Goal: Task Accomplishment & Management: Complete application form

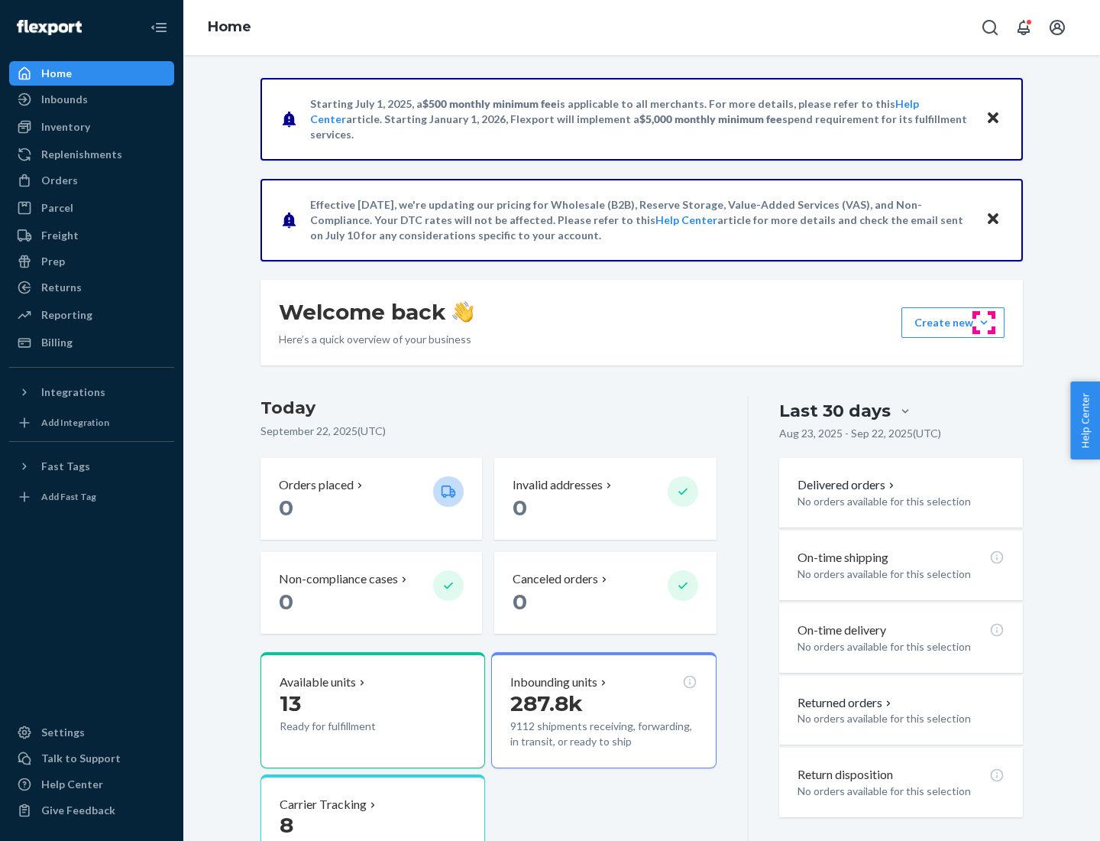
click at [984, 322] on button "Create new Create new inbound Create new order Create new product" at bounding box center [953, 322] width 103 height 31
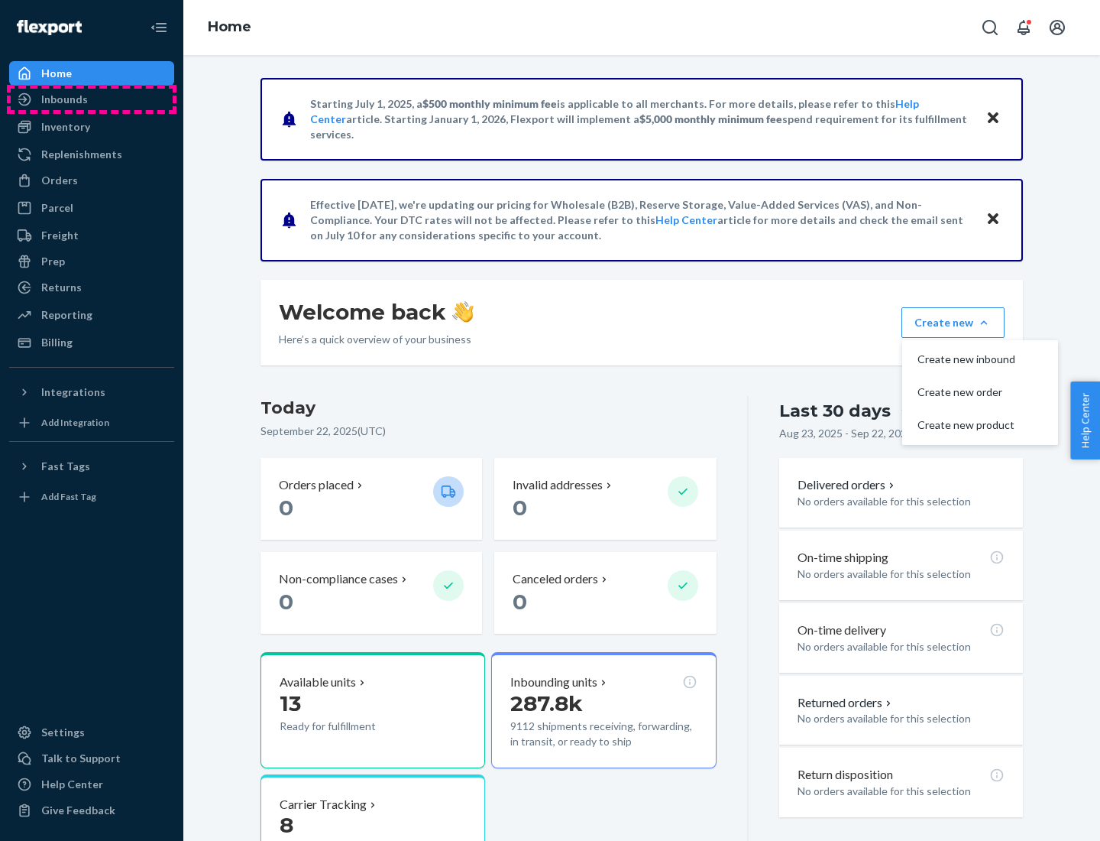
click at [92, 99] on div "Inbounds" at bounding box center [92, 99] width 162 height 21
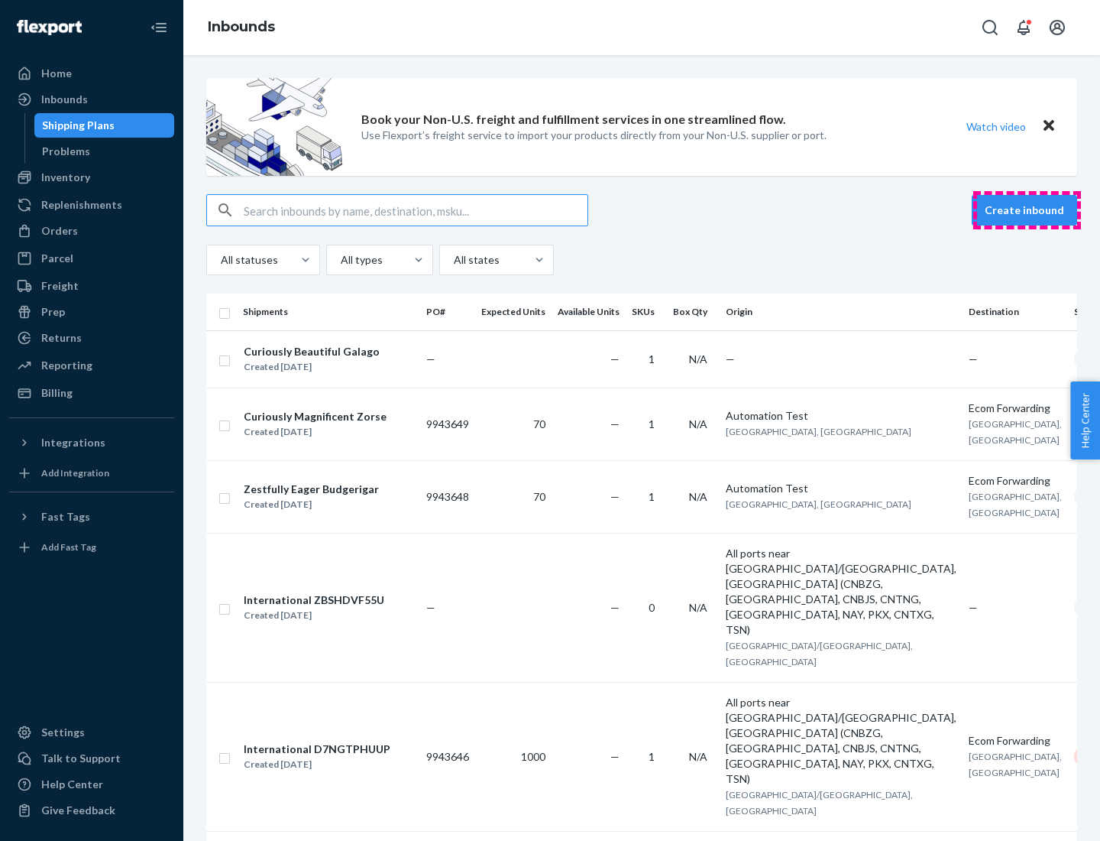
click at [1027, 210] on button "Create inbound" at bounding box center [1024, 210] width 105 height 31
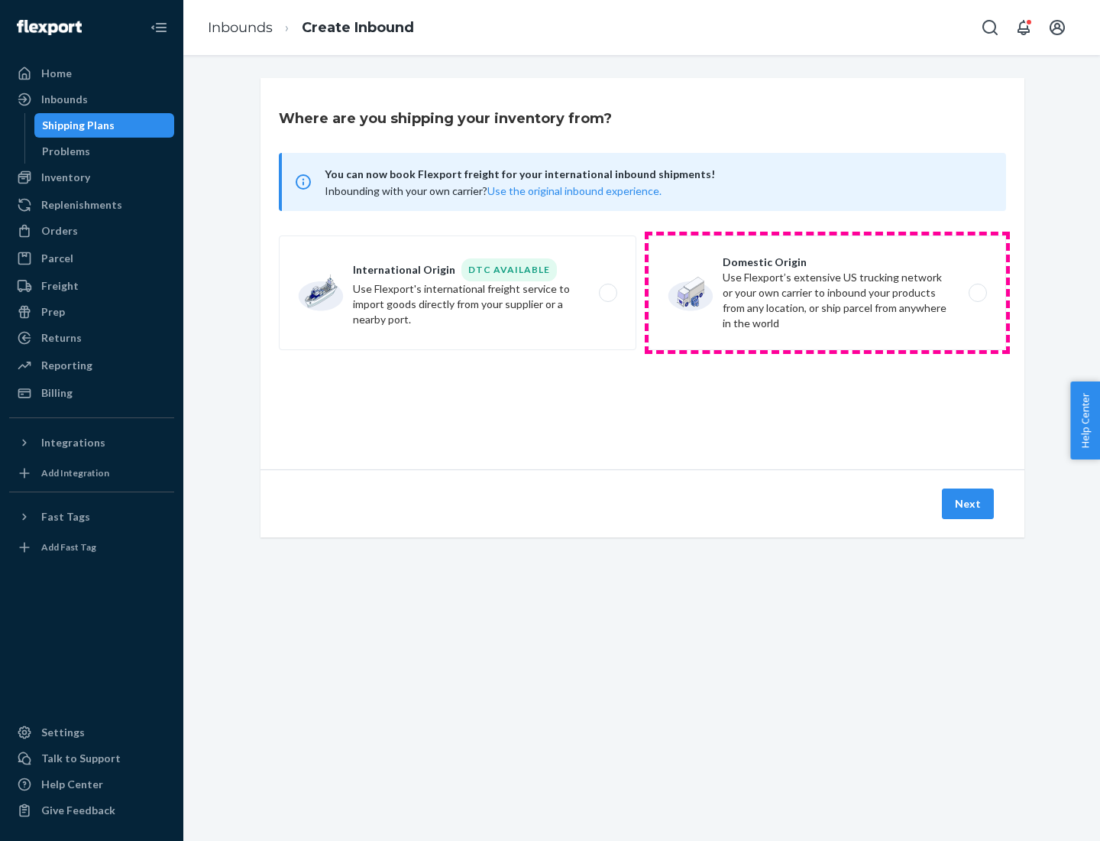
click at [828, 293] on label "Domestic Origin Use Flexport’s extensive US trucking network or your own carrie…" at bounding box center [828, 292] width 358 height 115
click at [977, 293] on input "Domestic Origin Use Flexport’s extensive US trucking network or your own carrie…" at bounding box center [982, 293] width 10 height 10
radio input "true"
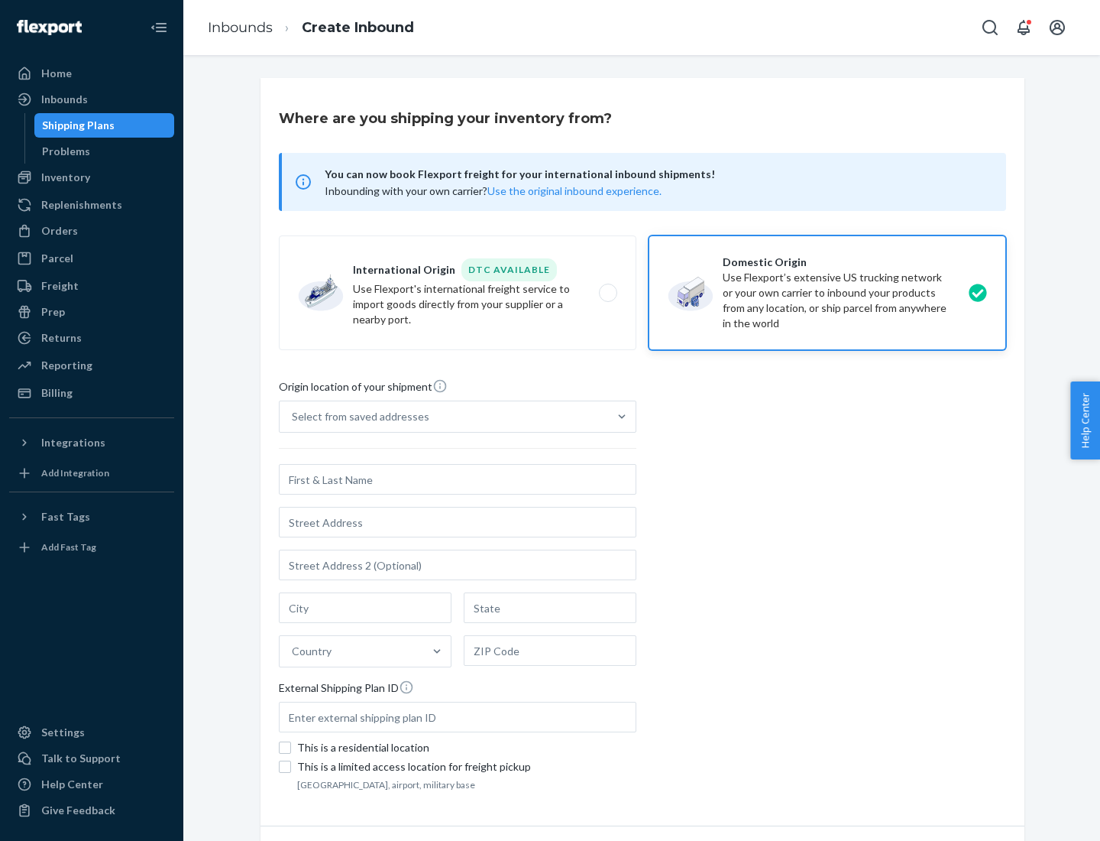
click at [357, 416] on div "Select from saved addresses" at bounding box center [361, 416] width 138 height 15
click at [293, 416] on input "Select from saved addresses" at bounding box center [293, 416] width 2 height 15
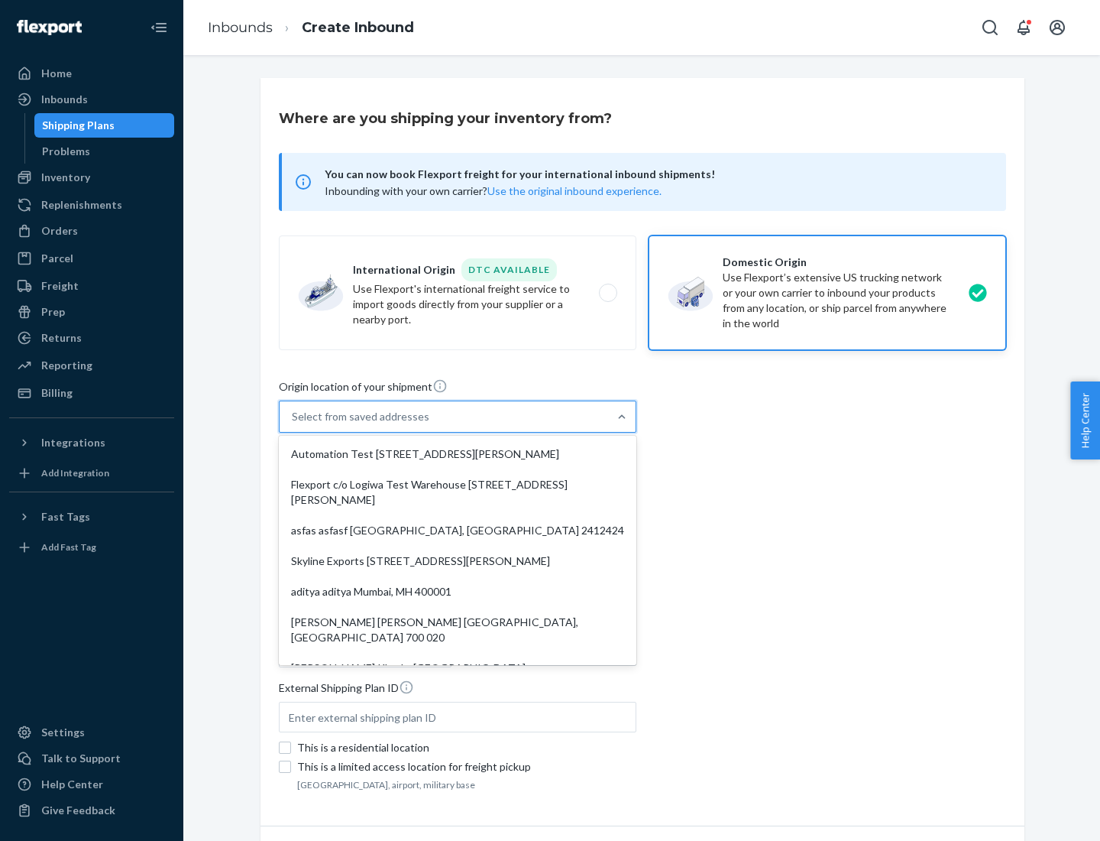
scroll to position [6, 0]
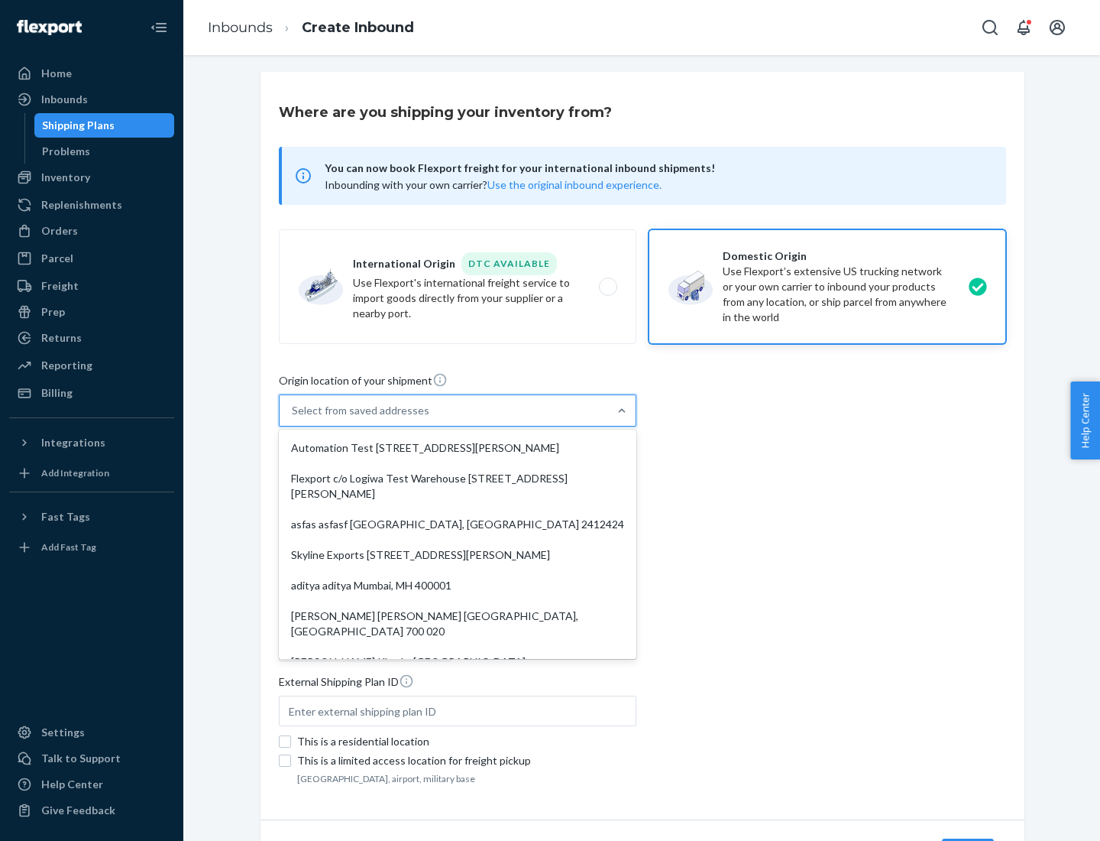
click at [458, 448] on div "Automation Test [STREET_ADDRESS][PERSON_NAME]" at bounding box center [458, 448] width 352 height 31
click at [293, 418] on input "option Automation Test [STREET_ADDRESS][PERSON_NAME]. 9 results available. Use …" at bounding box center [293, 410] width 2 height 15
type input "Automation Test"
type input "9th Floor"
type input "[GEOGRAPHIC_DATA]"
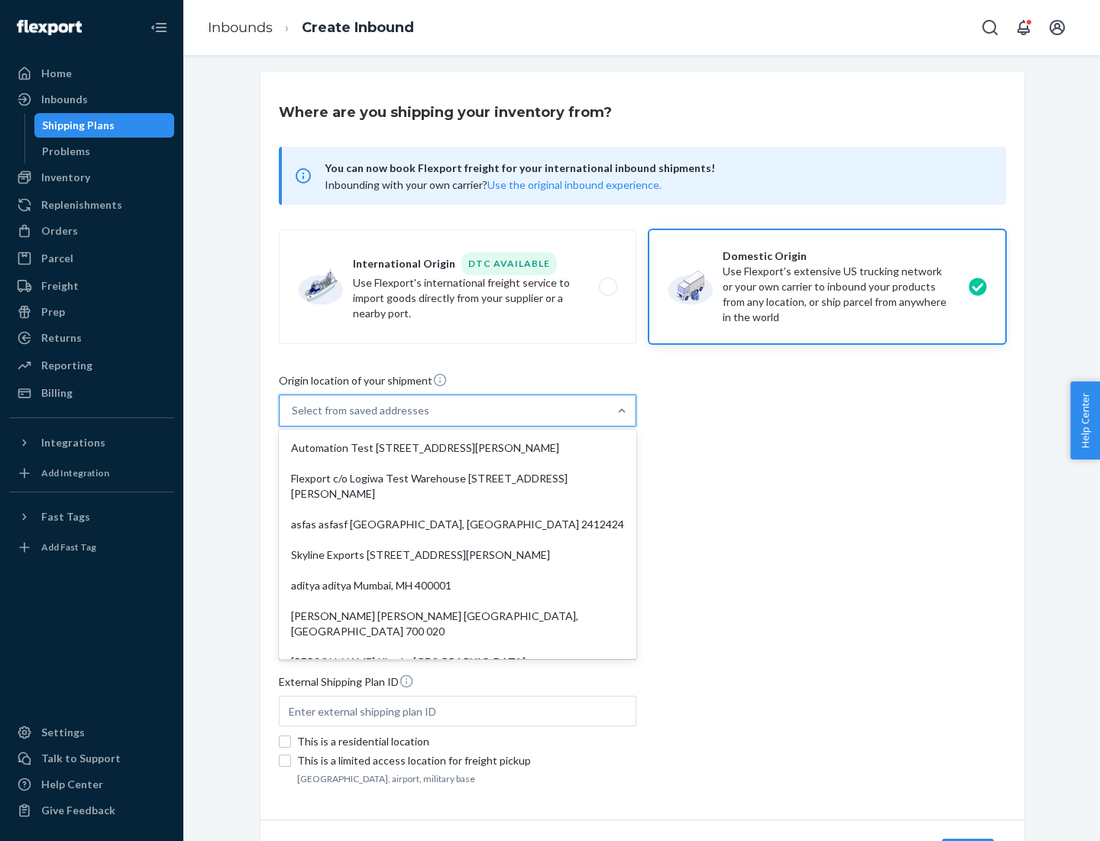
type input "CA"
type input "94104"
type input "[STREET_ADDRESS][PERSON_NAME]"
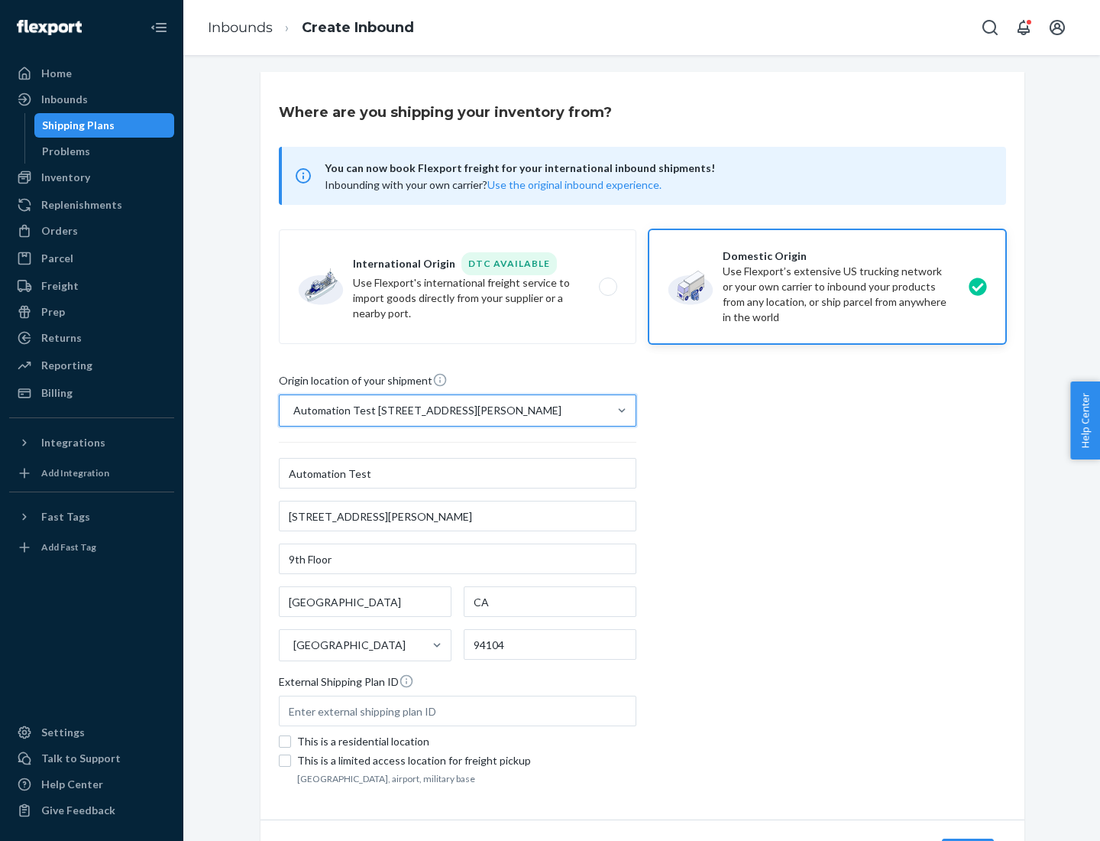
scroll to position [89, 0]
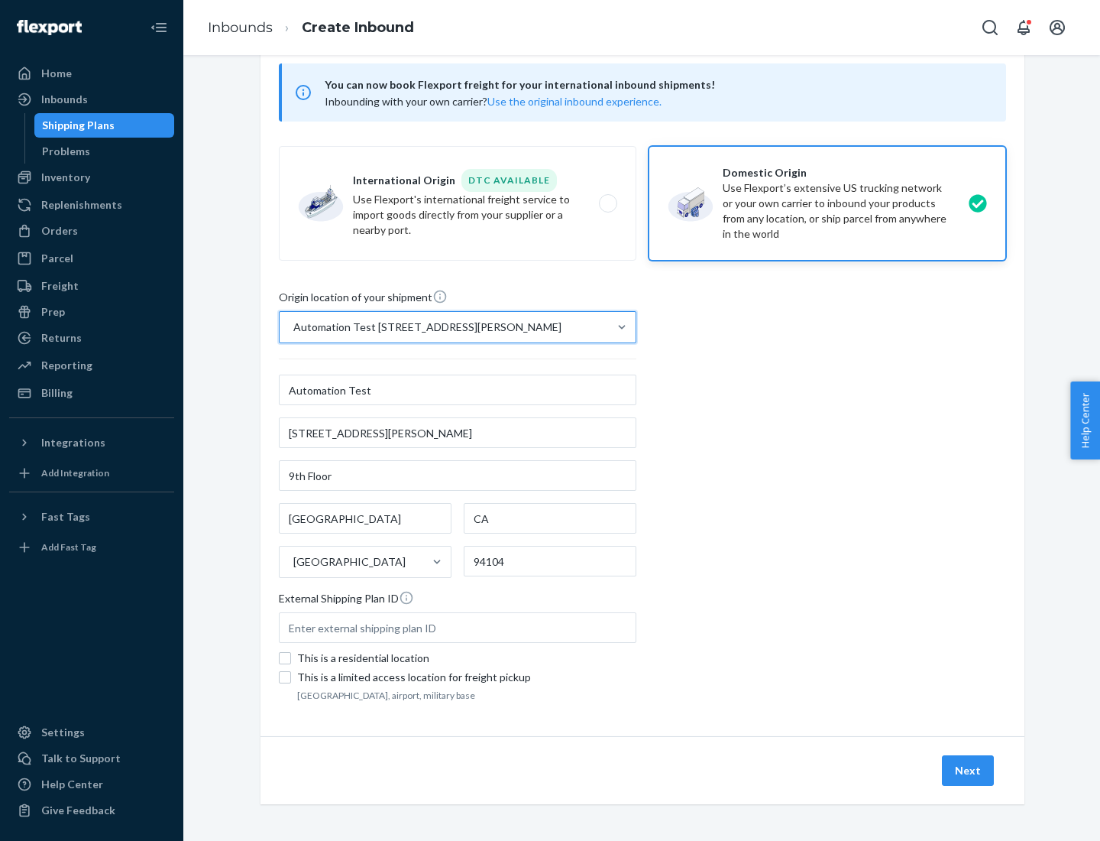
click at [969, 770] on button "Next" at bounding box center [968, 770] width 52 height 31
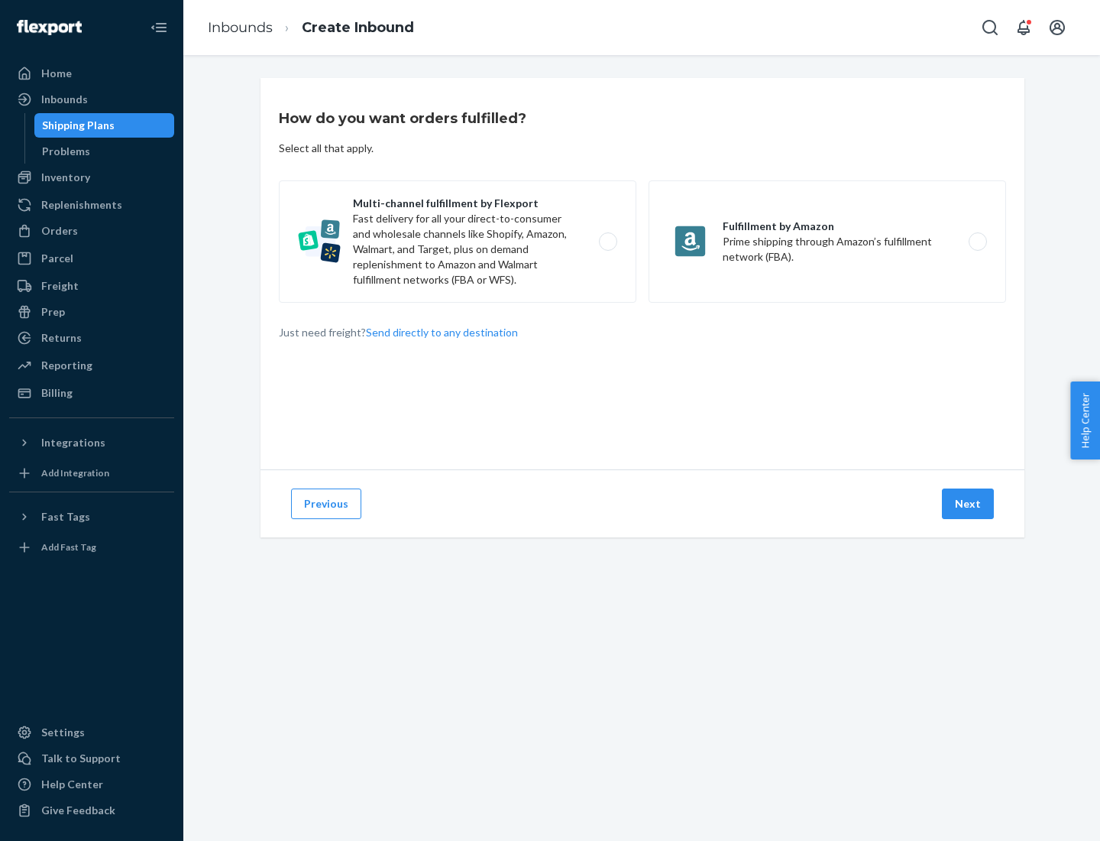
click at [458, 241] on label "Multi-channel fulfillment by Flexport Fast delivery for all your direct-to-cons…" at bounding box center [458, 241] width 358 height 122
click at [607, 241] on input "Multi-channel fulfillment by Flexport Fast delivery for all your direct-to-cons…" at bounding box center [612, 242] width 10 height 10
radio input "true"
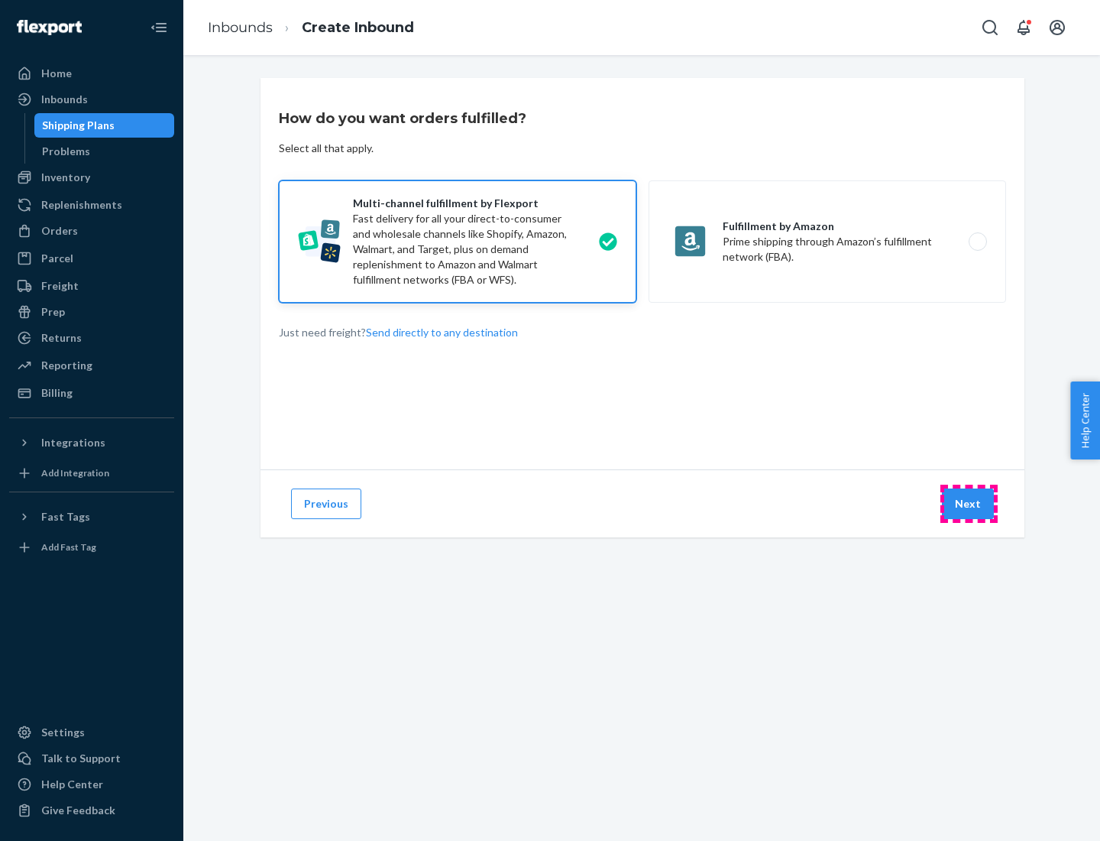
click at [969, 504] on button "Next" at bounding box center [968, 503] width 52 height 31
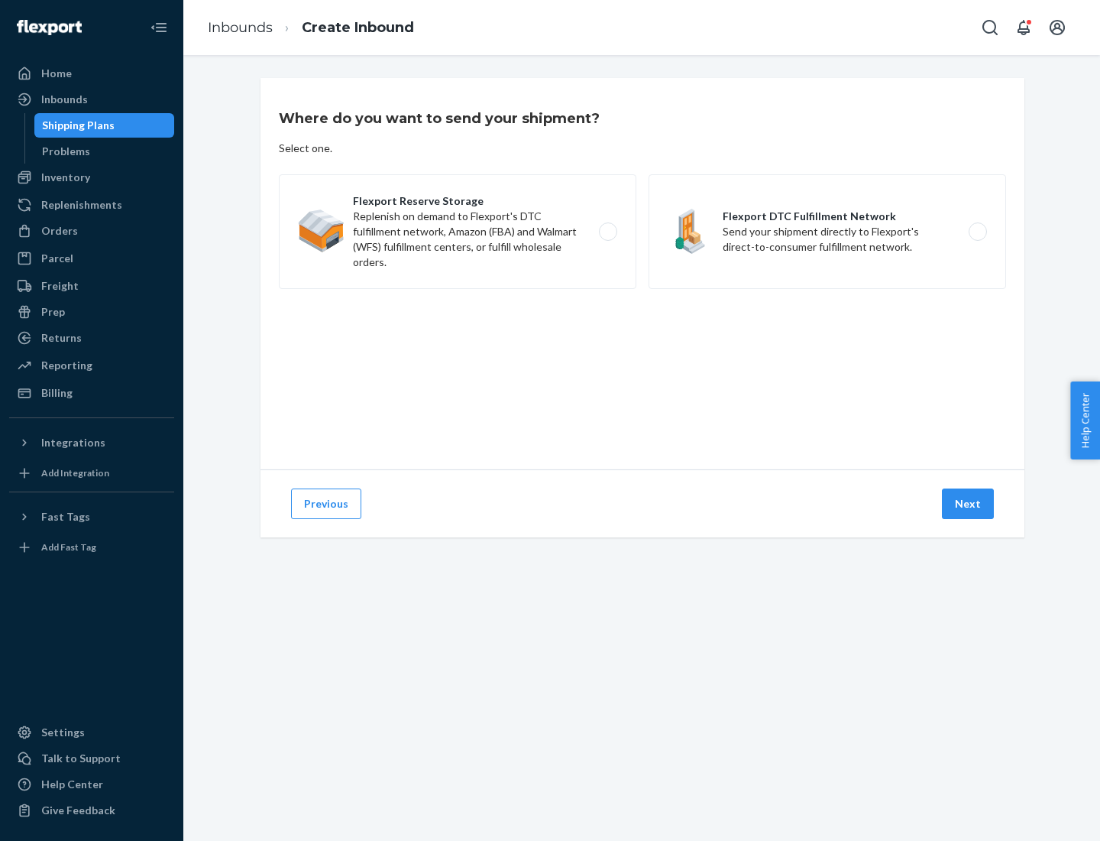
click at [828, 232] on label "Flexport DTC Fulfillment Network Send your shipment directly to Flexport's dire…" at bounding box center [828, 231] width 358 height 115
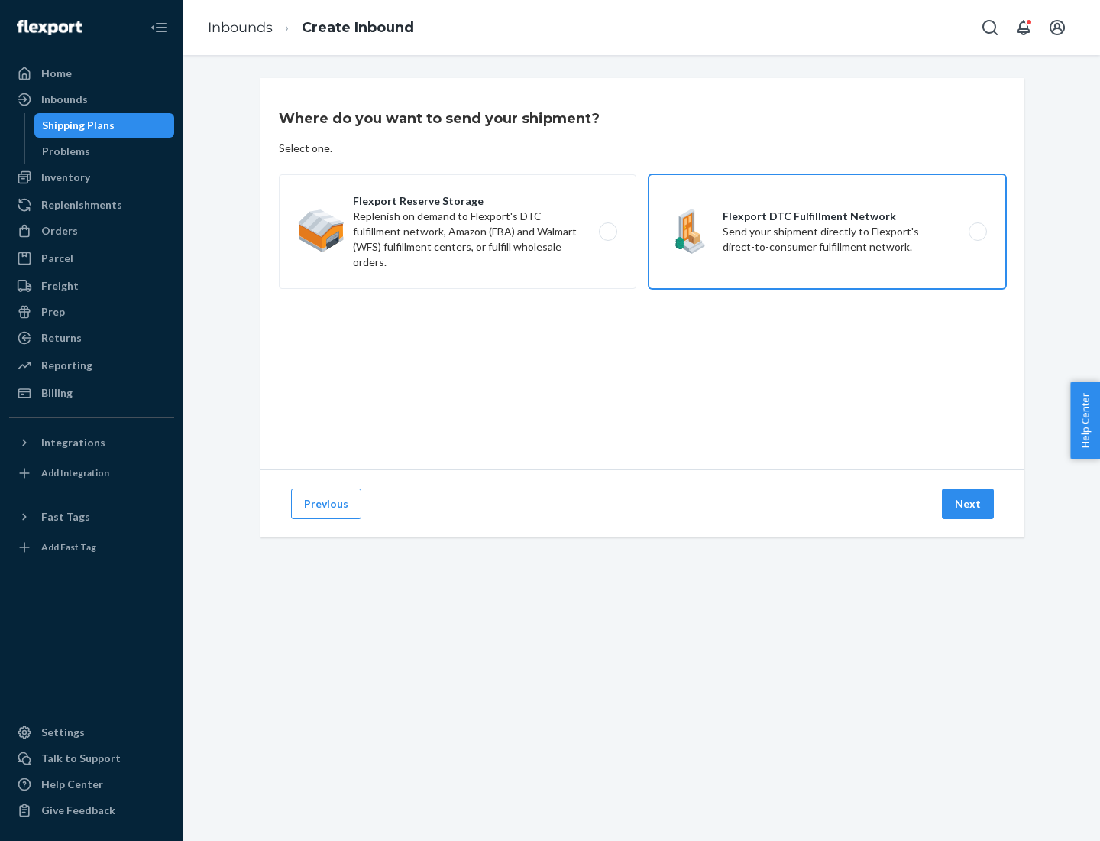
click at [977, 232] on input "Flexport DTC Fulfillment Network Send your shipment directly to Flexport's dire…" at bounding box center [982, 232] width 10 height 10
radio input "true"
click at [969, 504] on button "Next" at bounding box center [968, 503] width 52 height 31
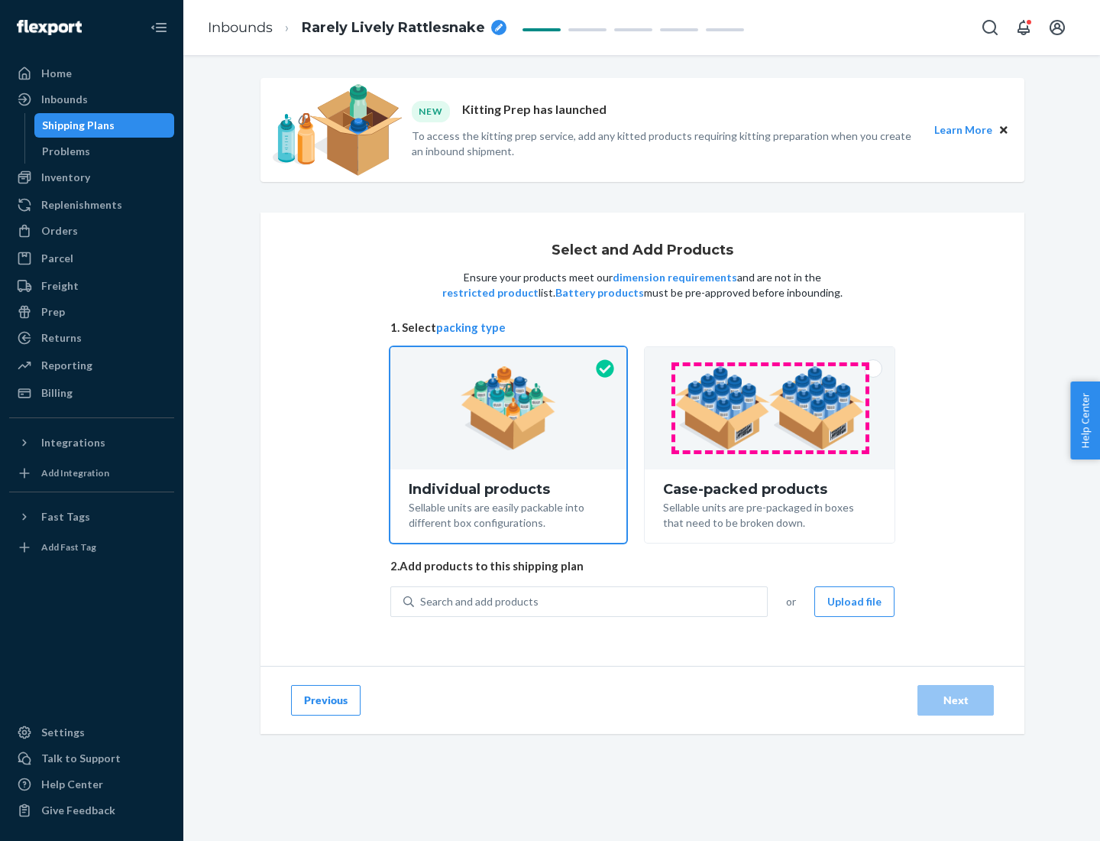
click at [770, 408] on img at bounding box center [770, 408] width 190 height 84
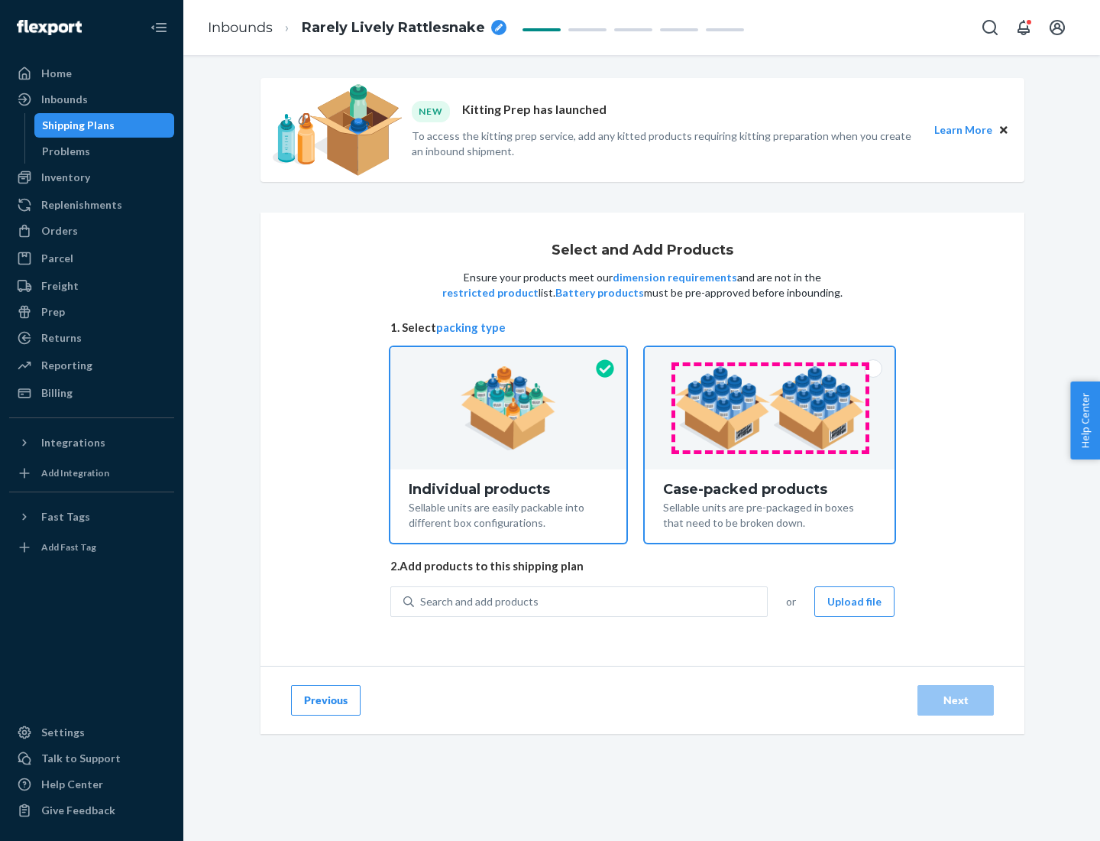
click at [770, 357] on input "Case-packed products Sellable units are pre-packaged in boxes that need to be b…" at bounding box center [770, 352] width 10 height 10
radio input "true"
radio input "false"
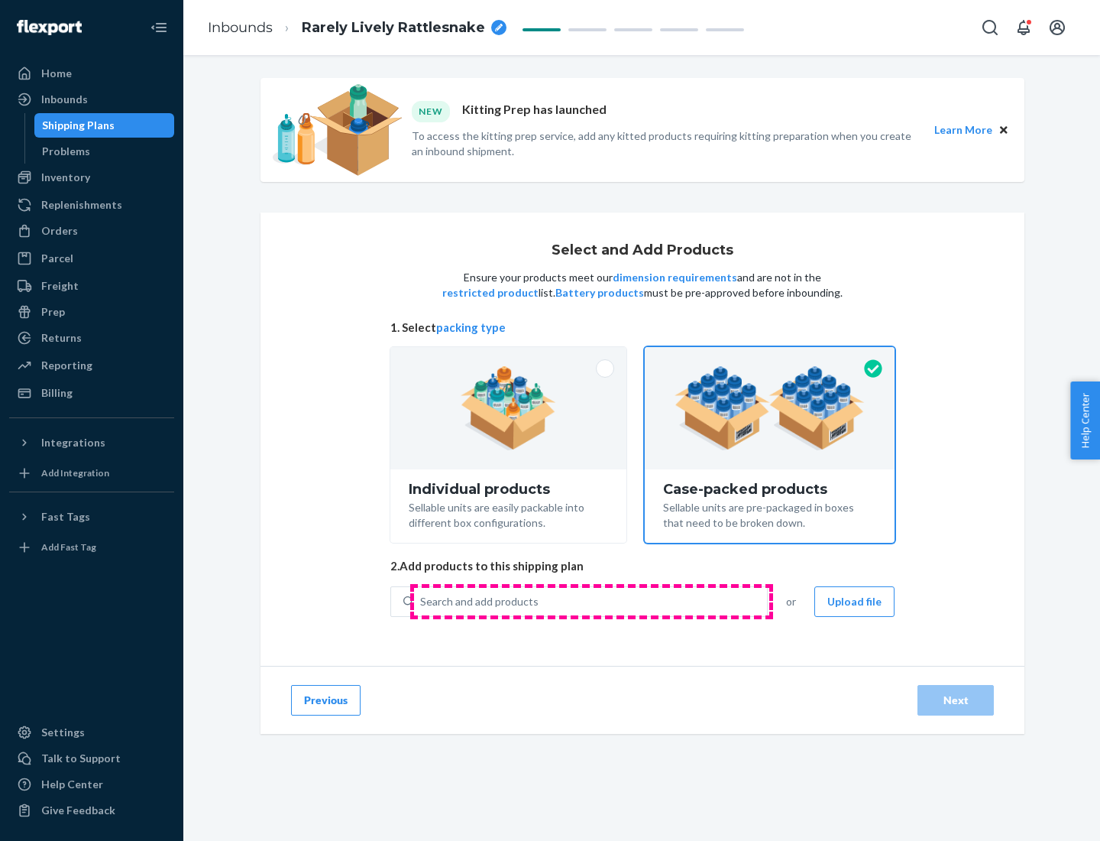
click at [591, 601] on div "Search and add products" at bounding box center [590, 602] width 353 height 28
click at [422, 601] on input "Search and add products" at bounding box center [421, 601] width 2 height 15
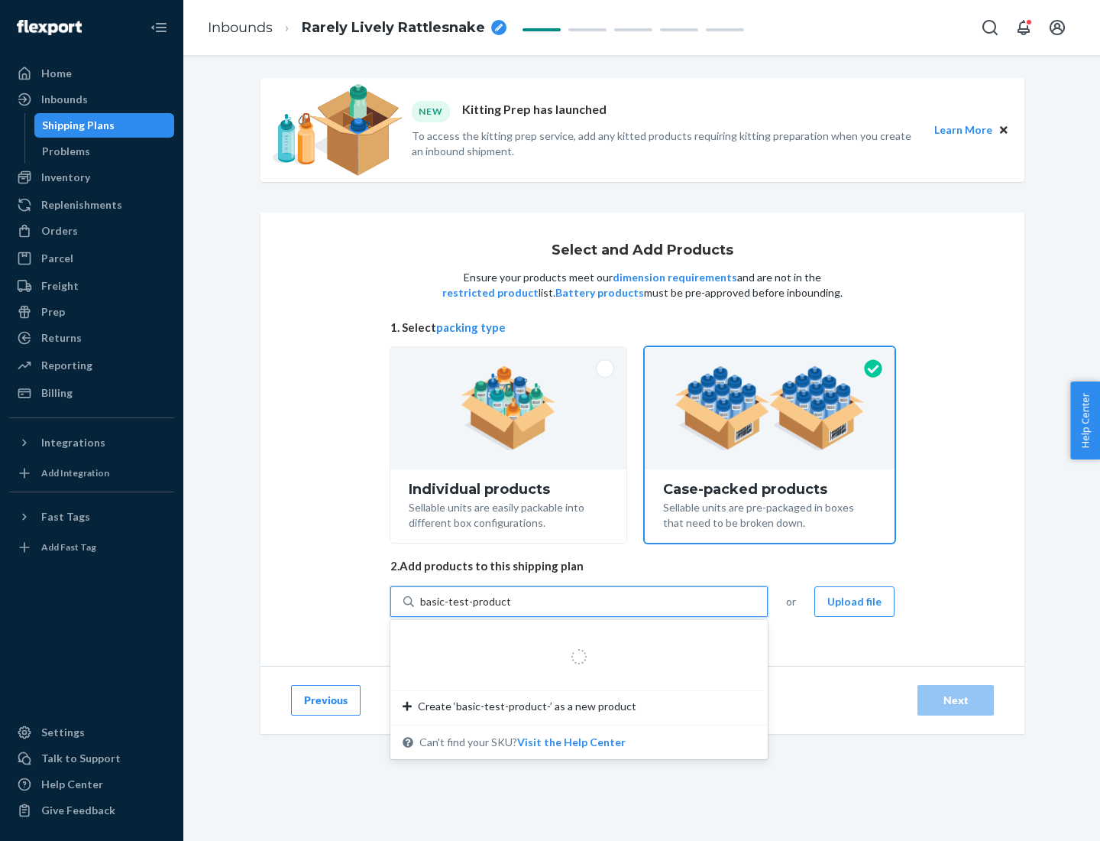
type input "basic-test-product-1"
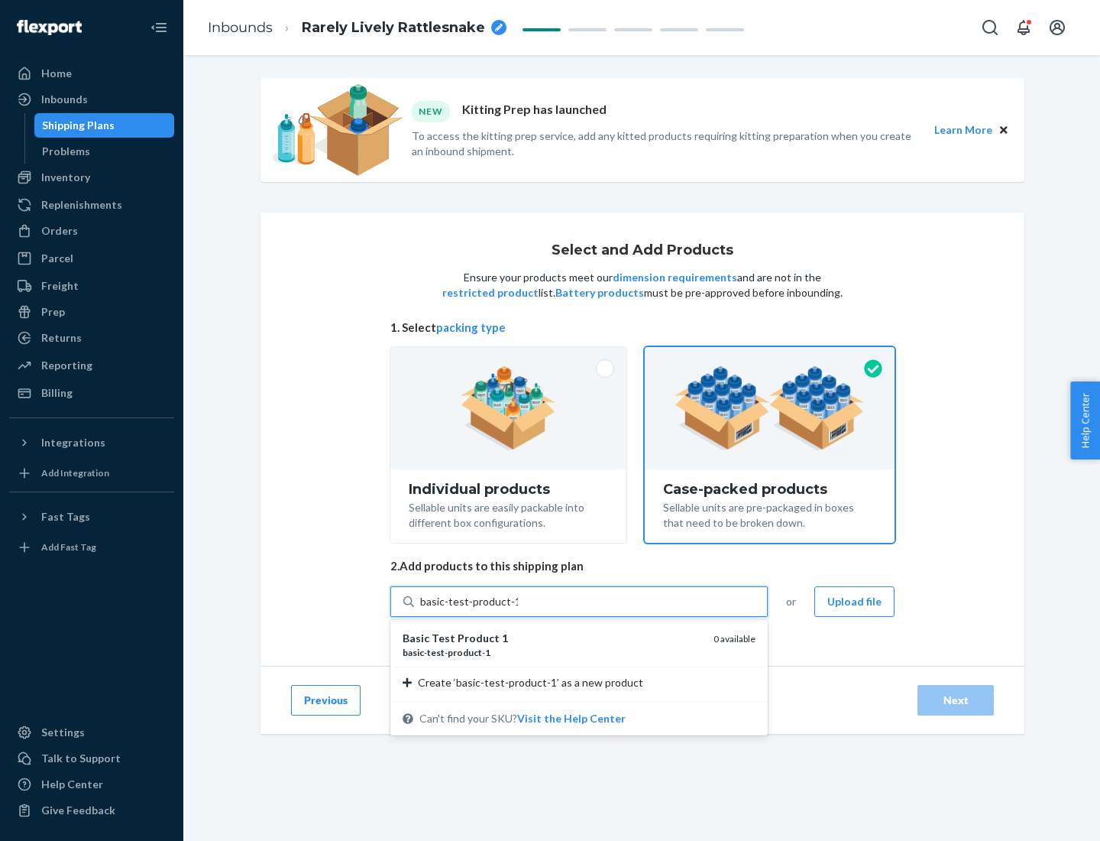
click at [552, 652] on div "basic - test - product - 1" at bounding box center [552, 652] width 299 height 13
click at [518, 609] on input "basic-test-product-1" at bounding box center [469, 601] width 98 height 15
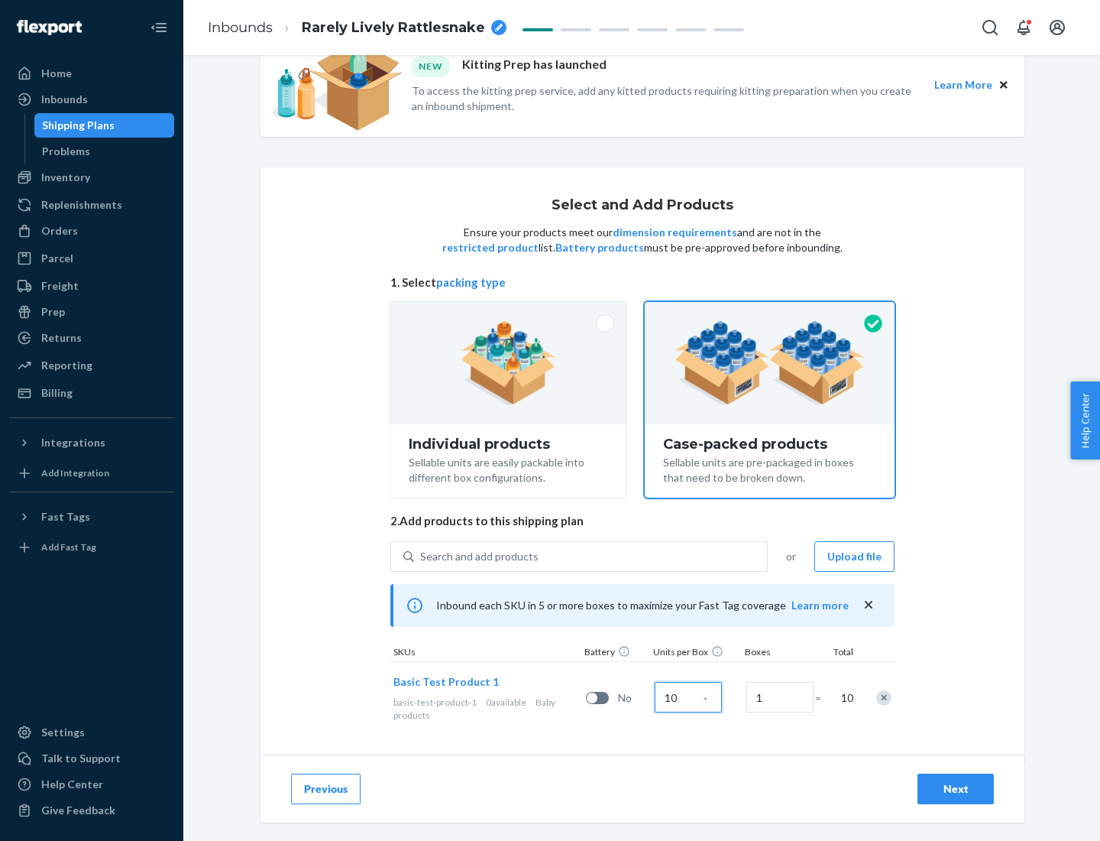
scroll to position [55, 0]
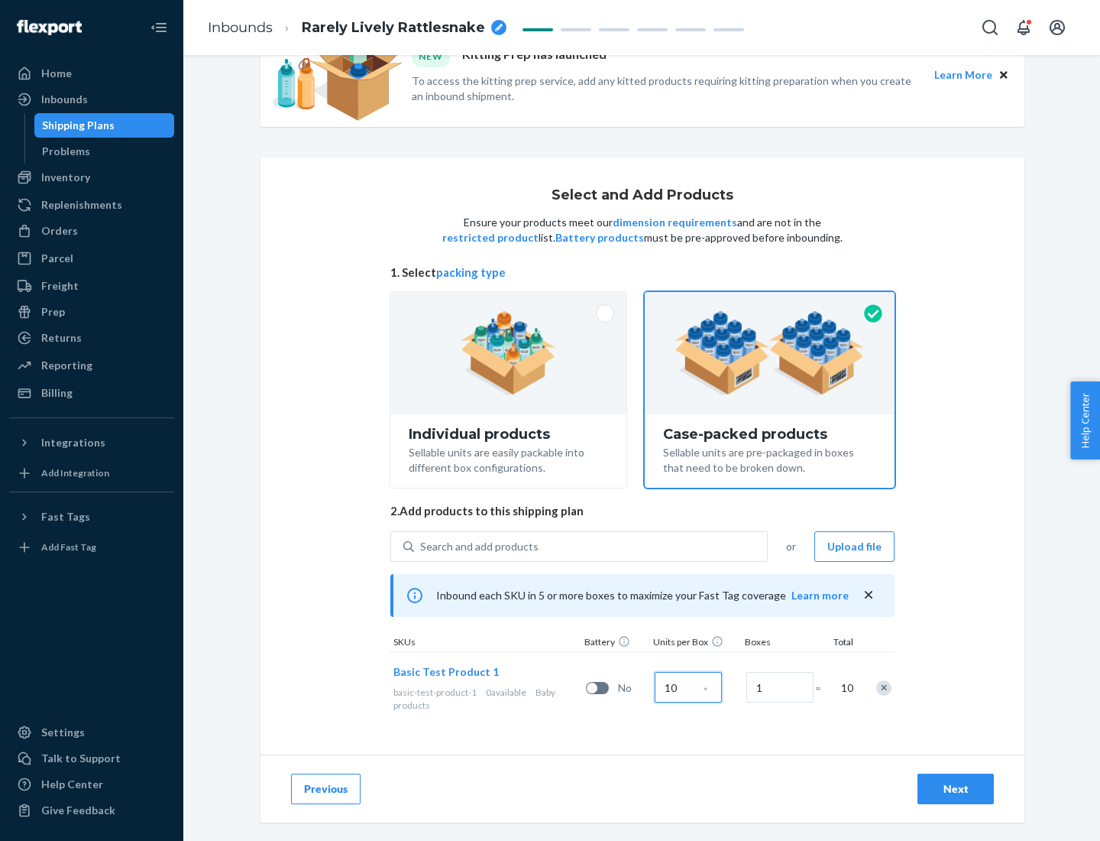
type input "10"
type input "7"
click at [956, 789] on div "Next" at bounding box center [956, 788] width 50 height 15
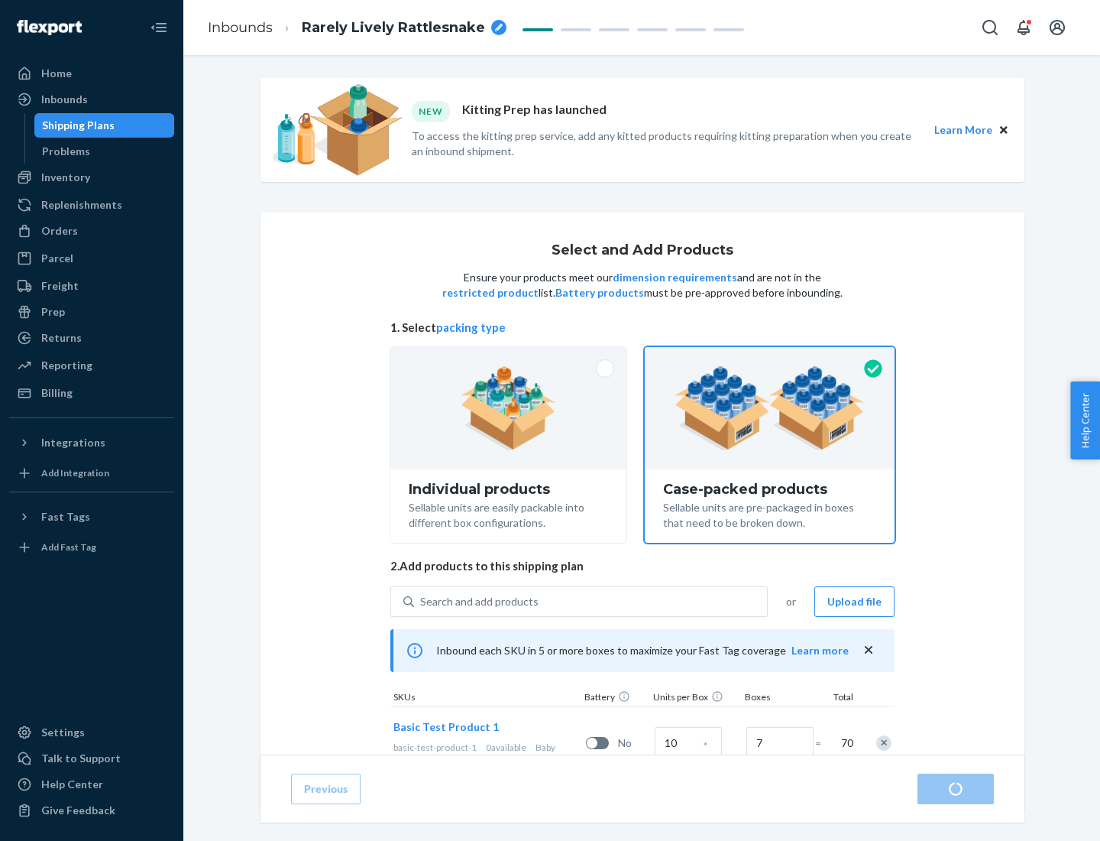
radio input "true"
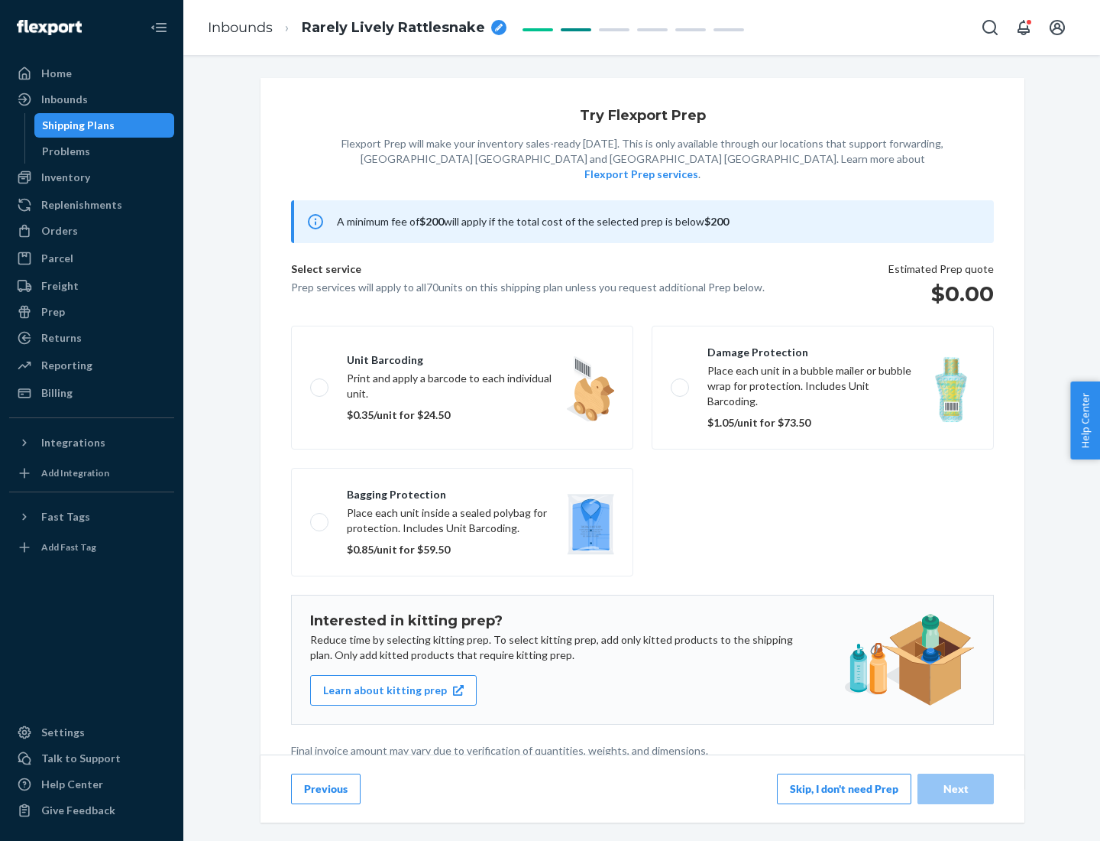
scroll to position [4, 0]
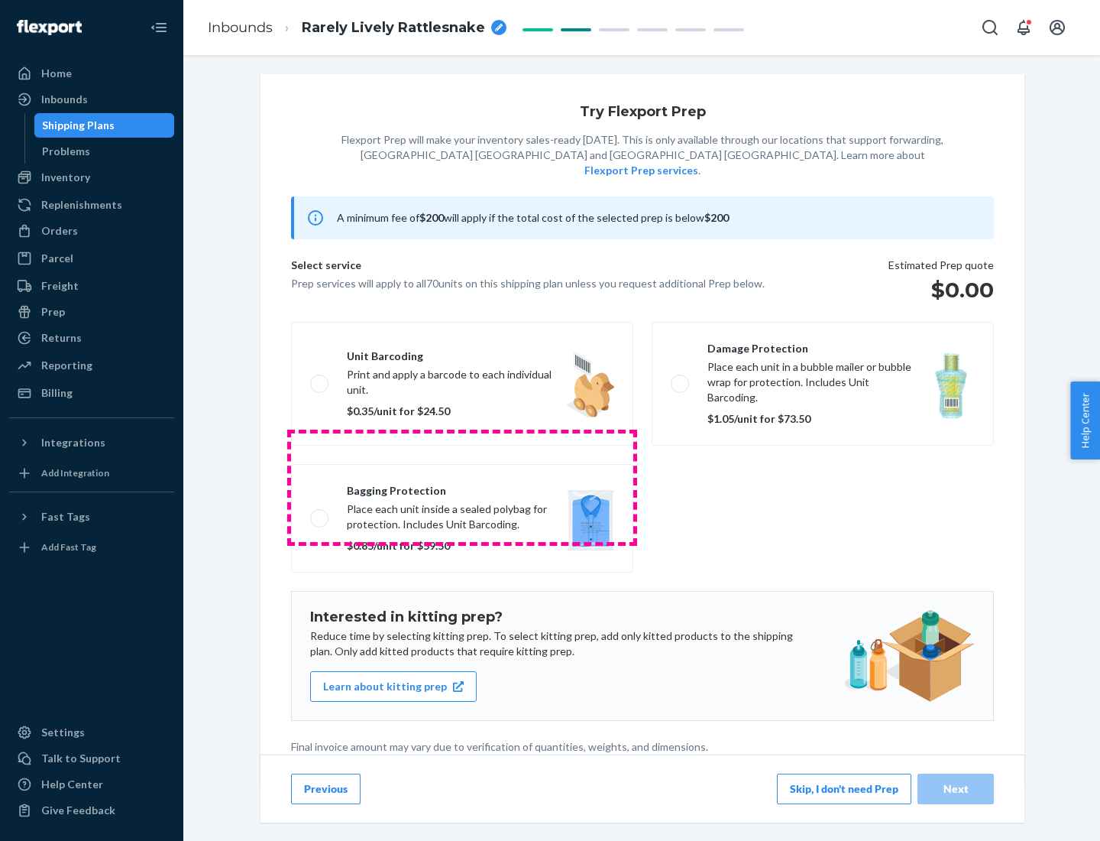
click at [462, 487] on label "Bagging protection Place each unit inside a sealed polybag for protection. Incl…" at bounding box center [462, 518] width 342 height 109
click at [320, 513] on input "Bagging protection Place each unit inside a sealed polybag for protection. Incl…" at bounding box center [315, 518] width 10 height 10
checkbox input "true"
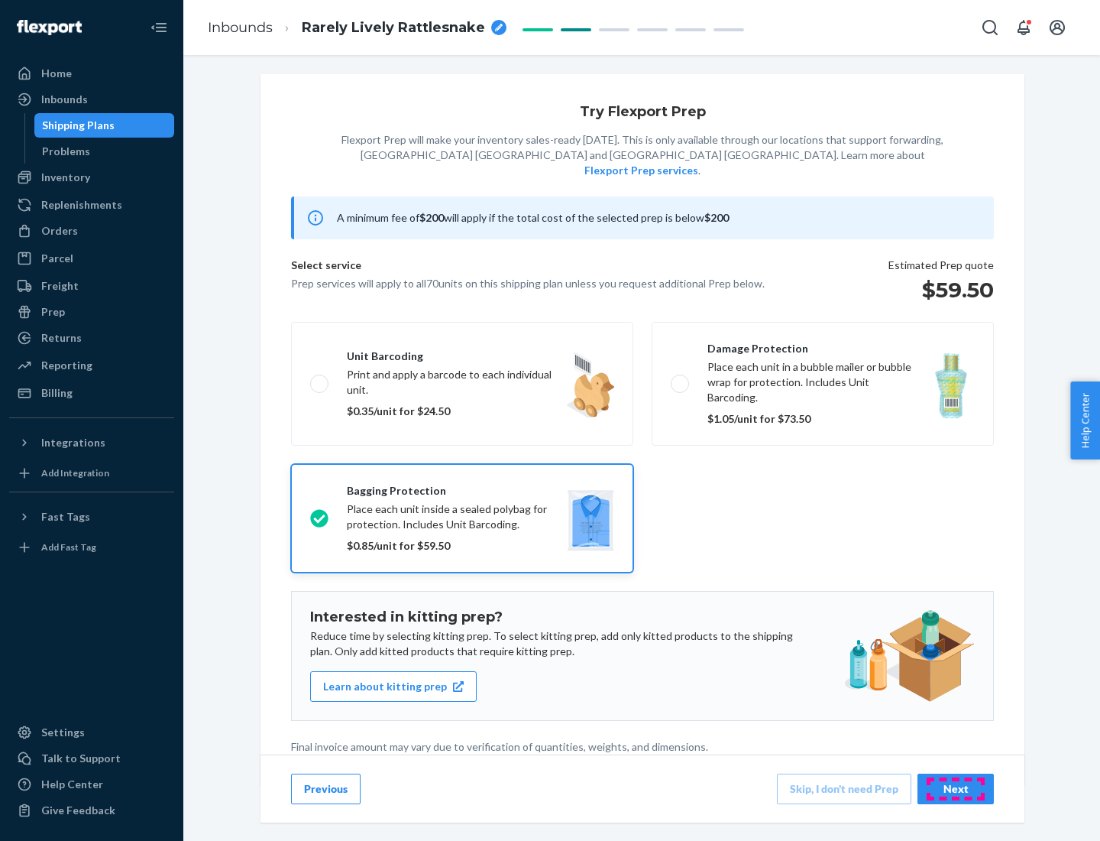
click at [956, 788] on div "Next" at bounding box center [956, 788] width 50 height 15
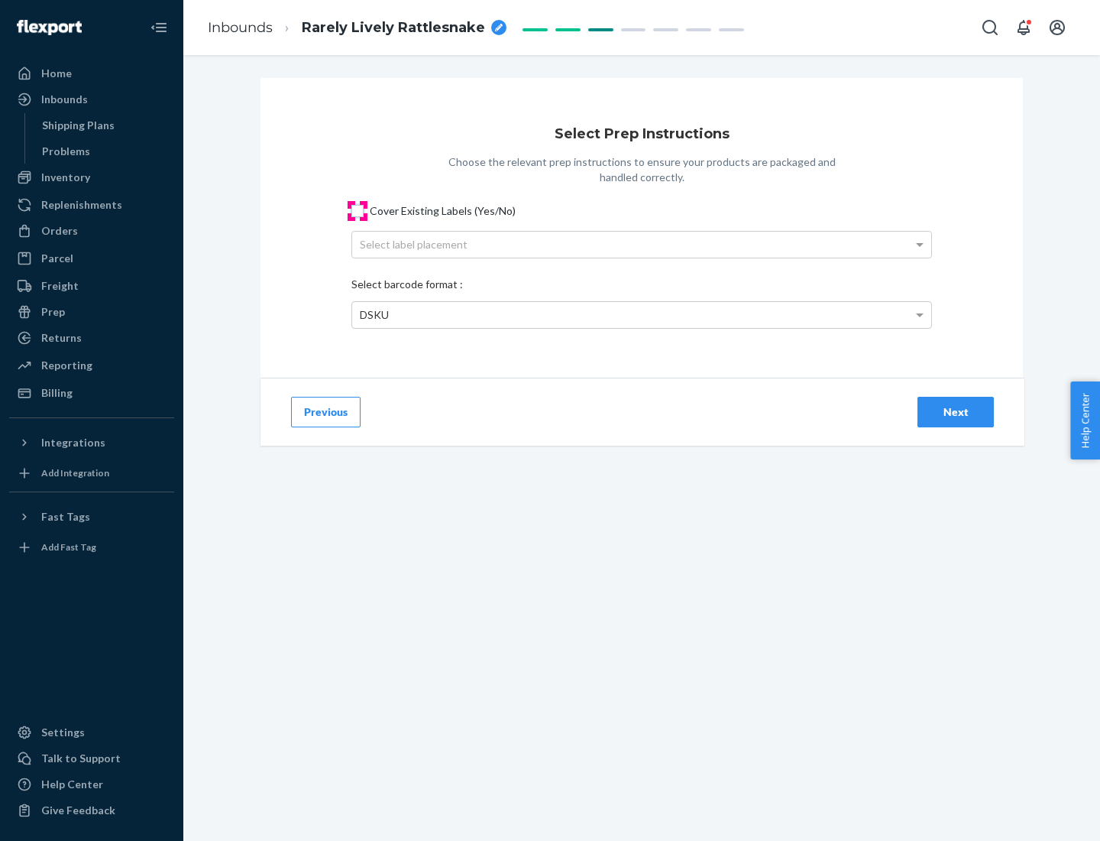
click at [358, 210] on input "Cover Existing Labels (Yes/No)" at bounding box center [358, 211] width 12 height 12
checkbox input "true"
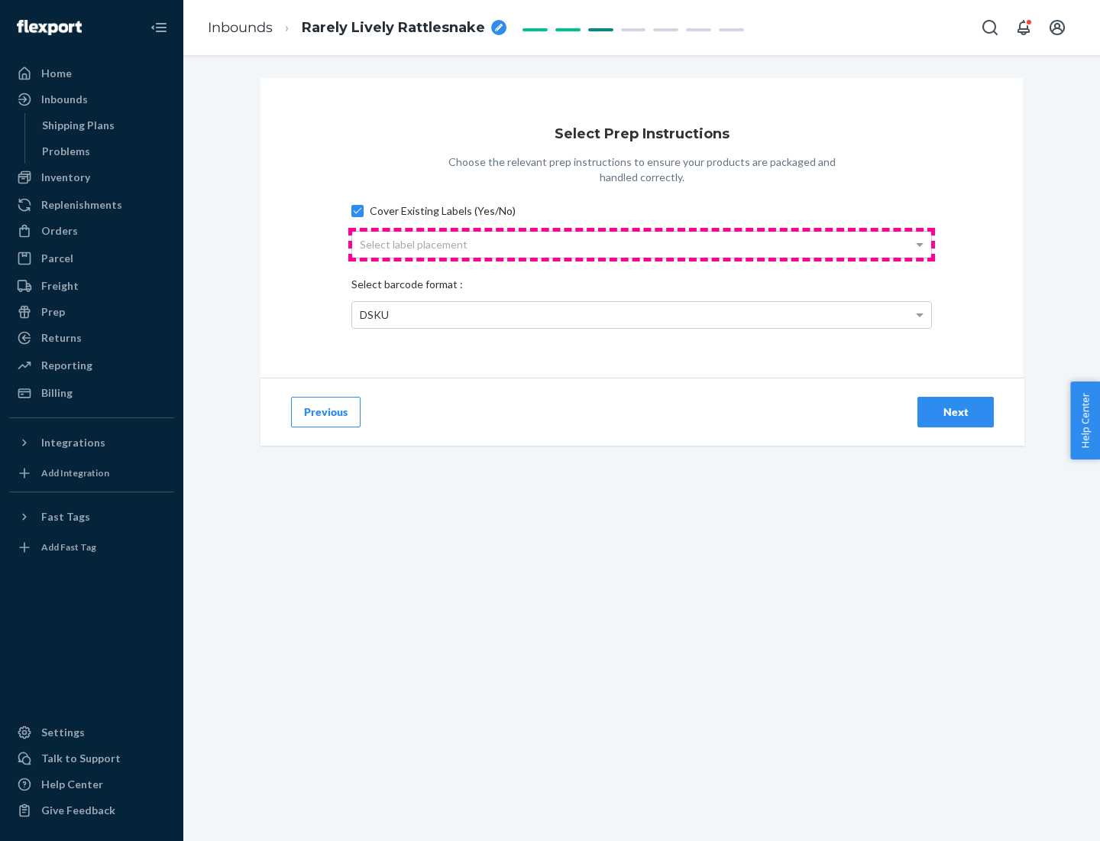
click at [642, 244] on div "Select label placement" at bounding box center [641, 245] width 579 height 26
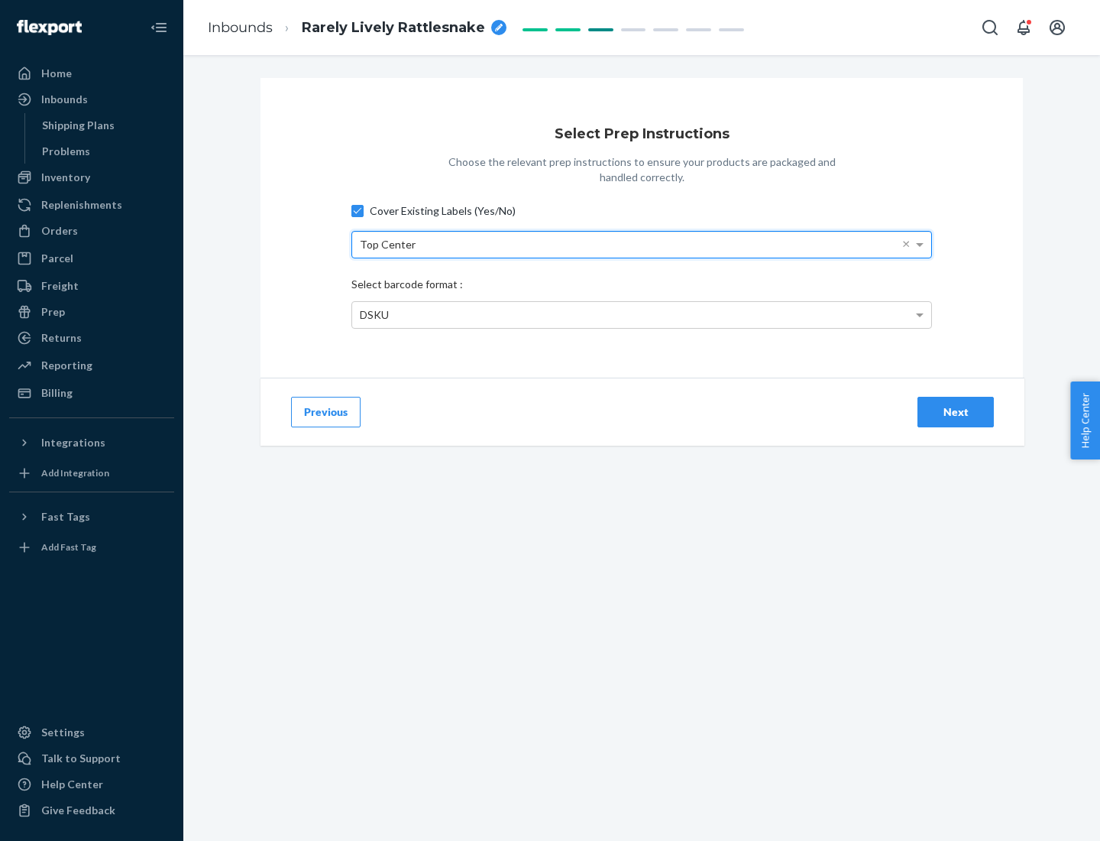
click at [642, 314] on div "DSKU" at bounding box center [641, 315] width 579 height 26
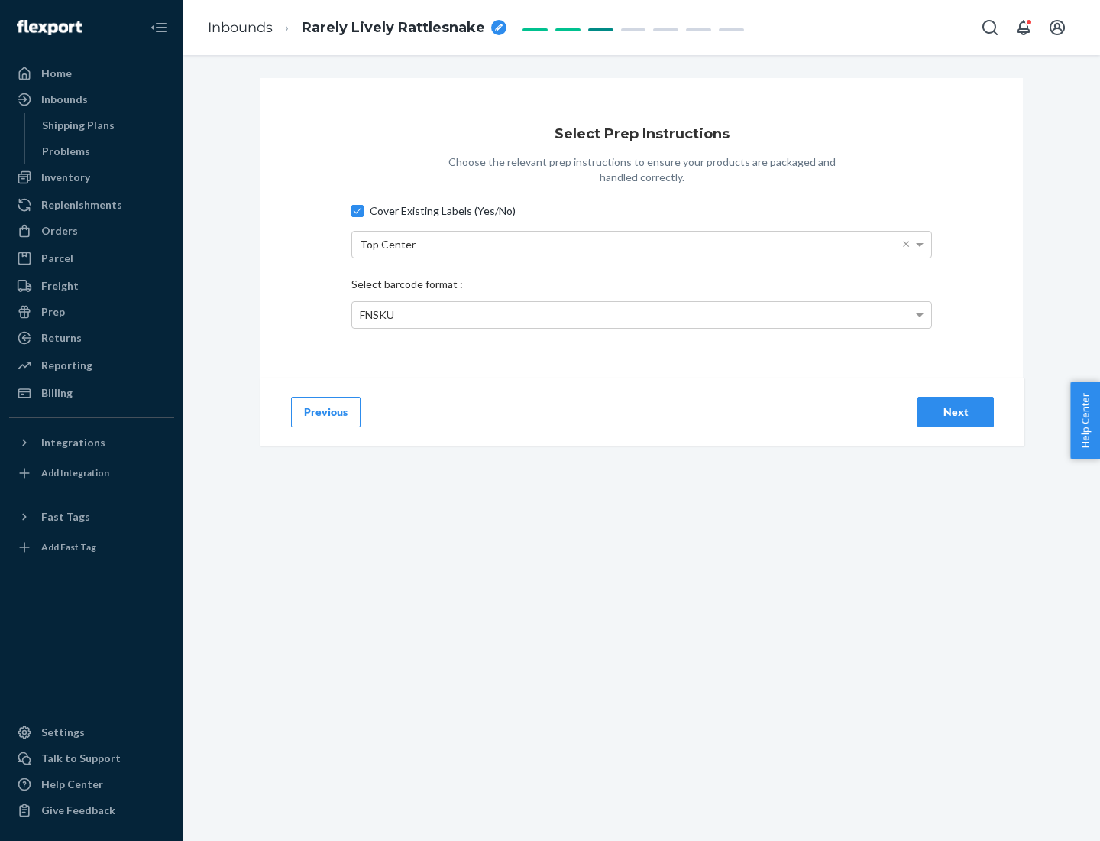
click at [956, 411] on div "Next" at bounding box center [956, 411] width 50 height 15
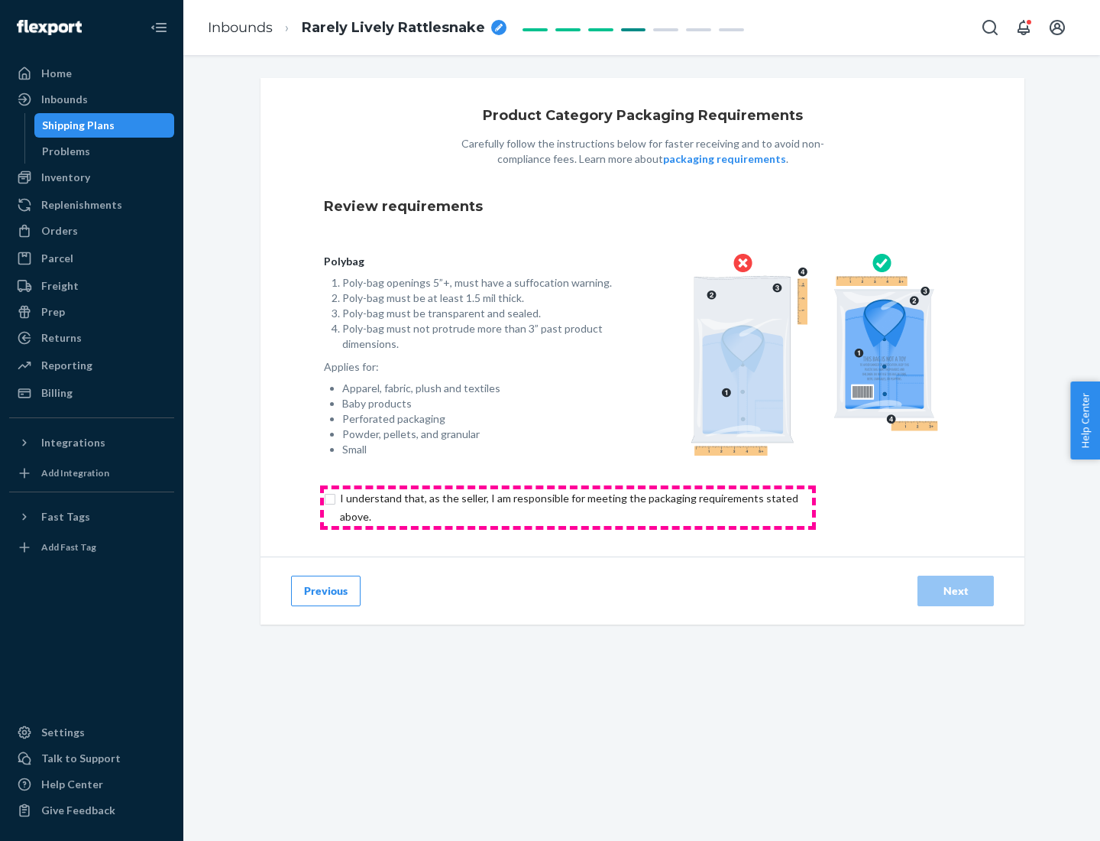
click at [568, 507] on input "checkbox" at bounding box center [578, 507] width 508 height 37
checkbox input "true"
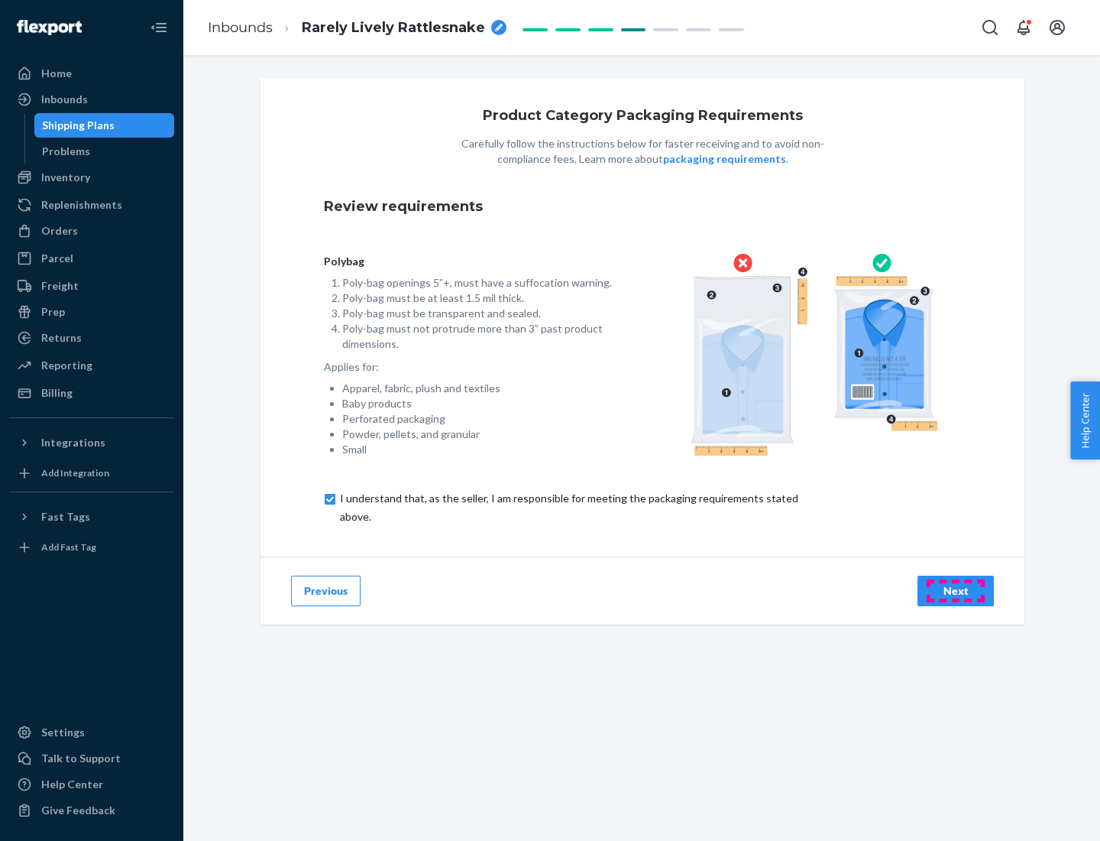
click at [956, 590] on div "Next" at bounding box center [956, 590] width 50 height 15
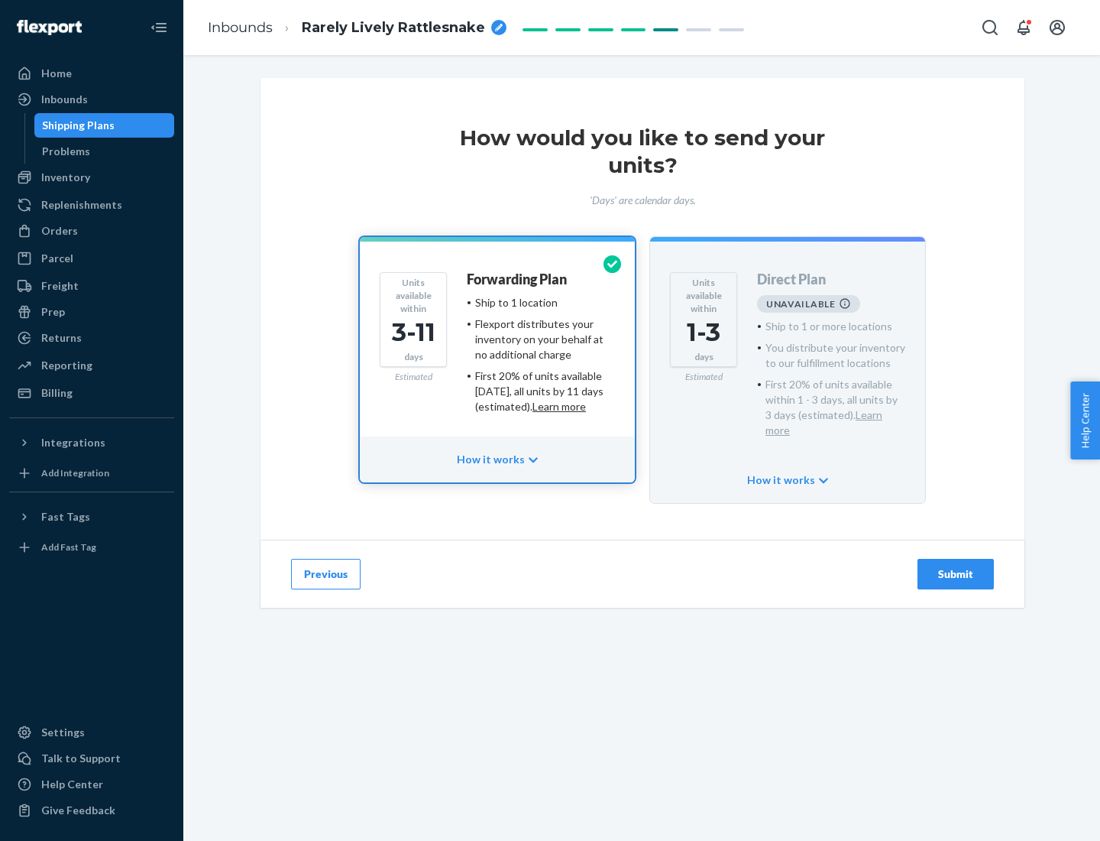
click at [518, 279] on h4 "Forwarding Plan" at bounding box center [517, 279] width 100 height 15
click at [956, 566] on div "Submit" at bounding box center [956, 573] width 50 height 15
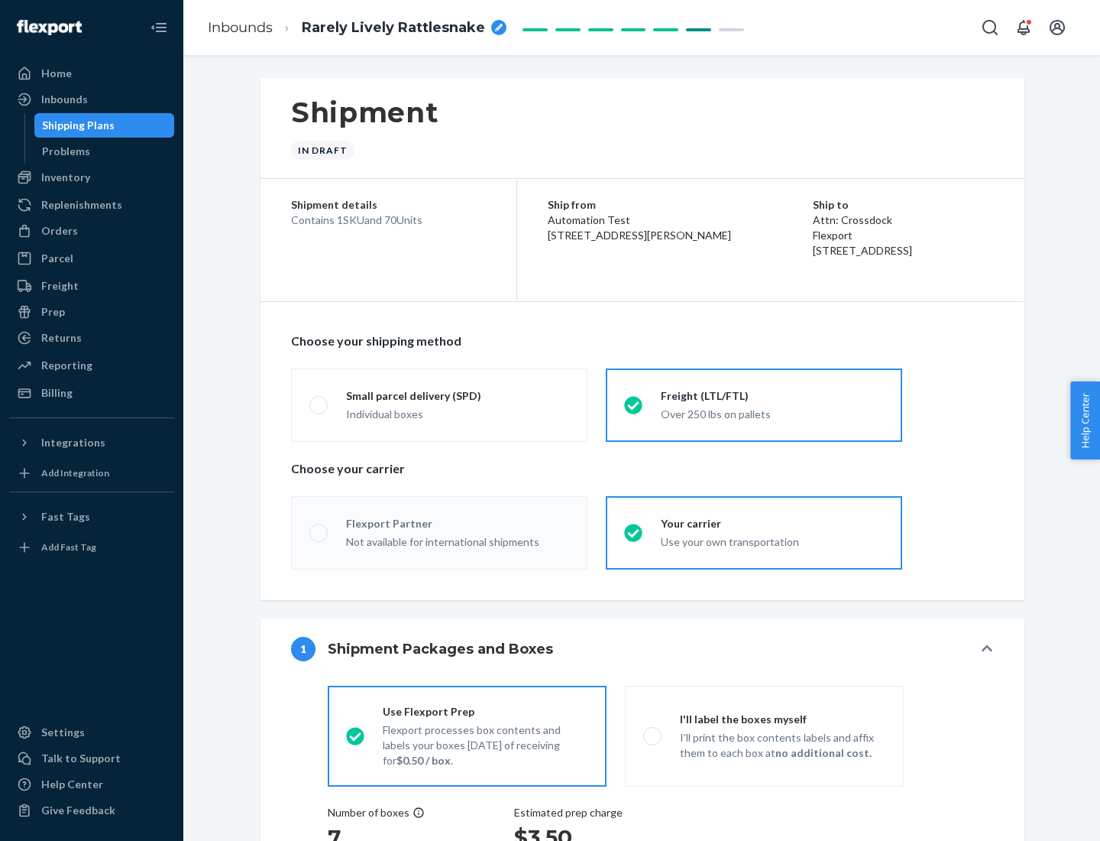
radio input "true"
radio input "false"
radio input "true"
radio input "false"
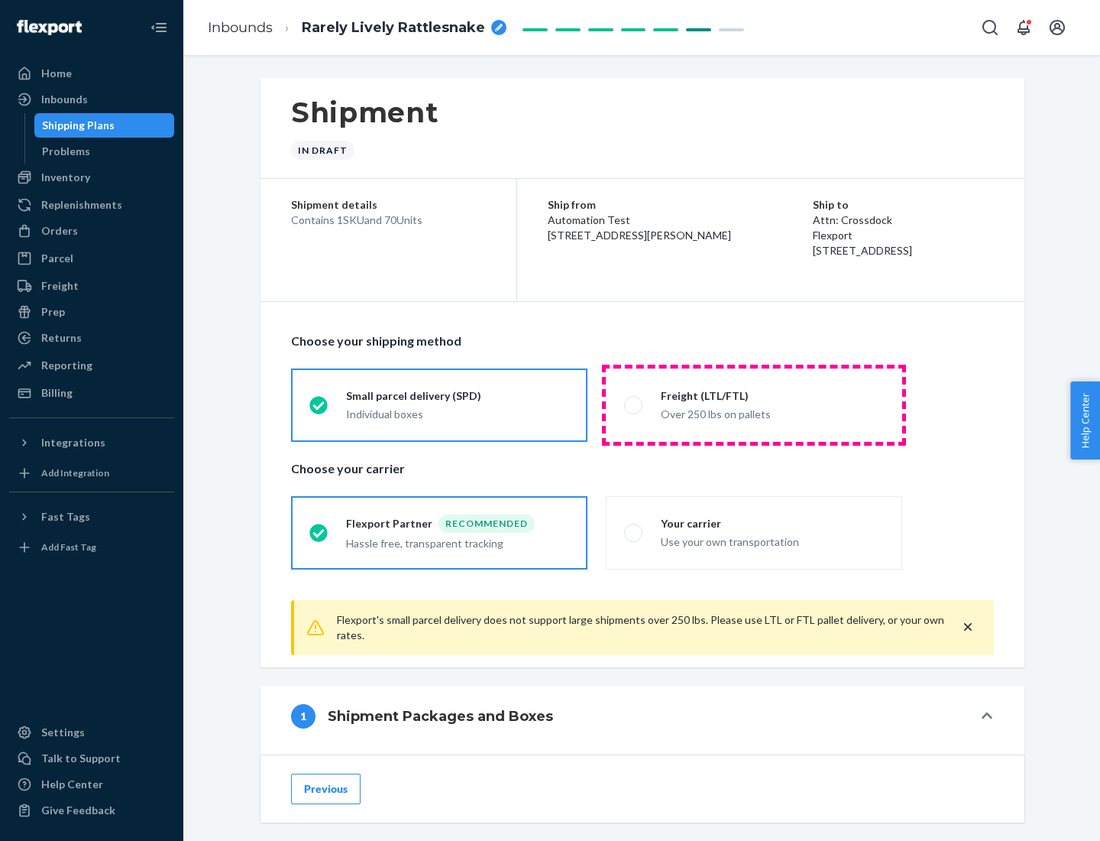
click at [754, 404] on div "Over 250 lbs on pallets" at bounding box center [772, 412] width 223 height 18
click at [634, 404] on input "Freight (LTL/FTL) Over 250 lbs on pallets" at bounding box center [629, 405] width 10 height 10
radio input "true"
radio input "false"
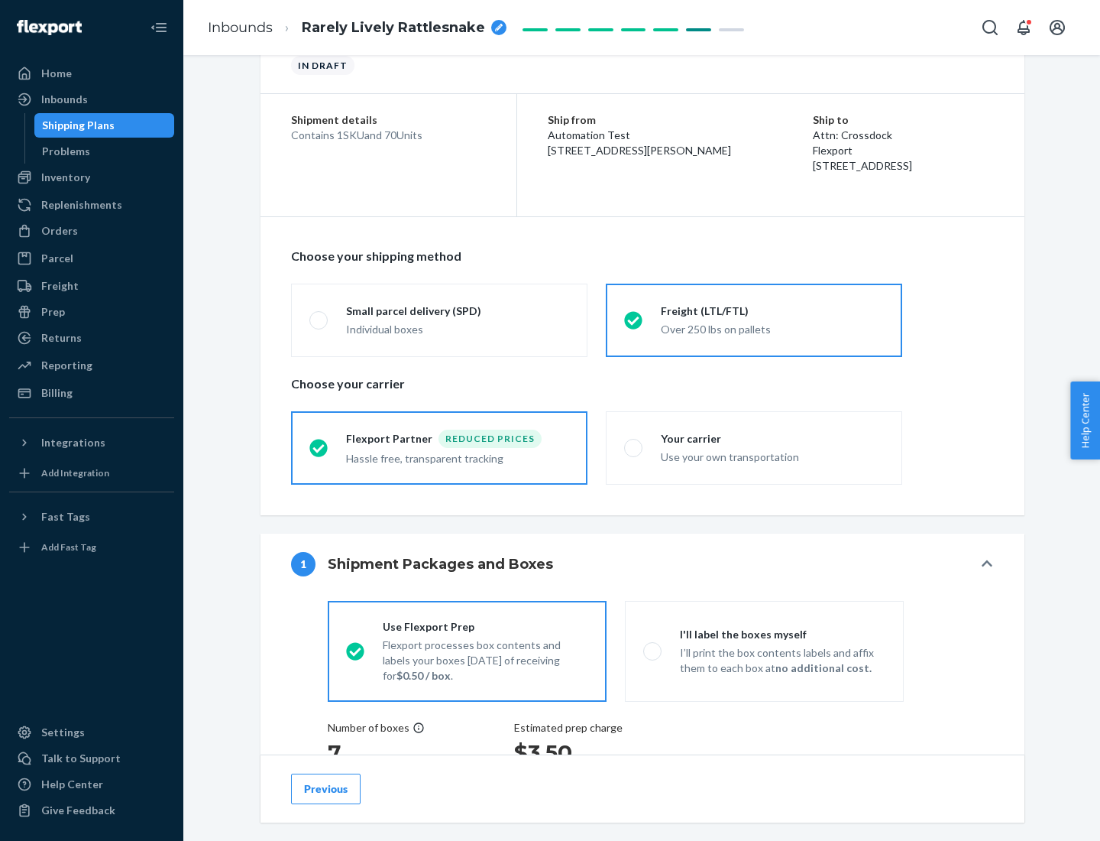
click at [754, 447] on div "Use your own transportation" at bounding box center [772, 455] width 223 height 18
click at [634, 447] on input "Your carrier Use your own transportation" at bounding box center [629, 447] width 10 height 10
radio input "true"
radio input "false"
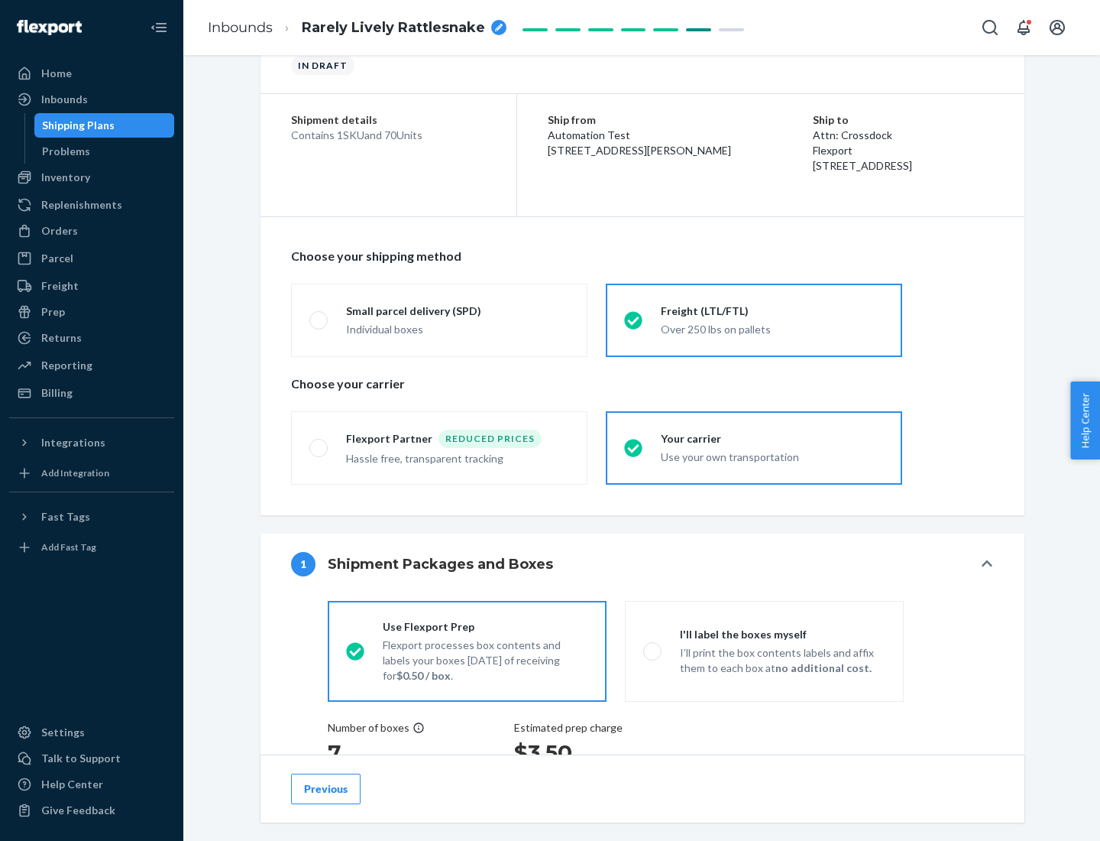
scroll to position [288, 0]
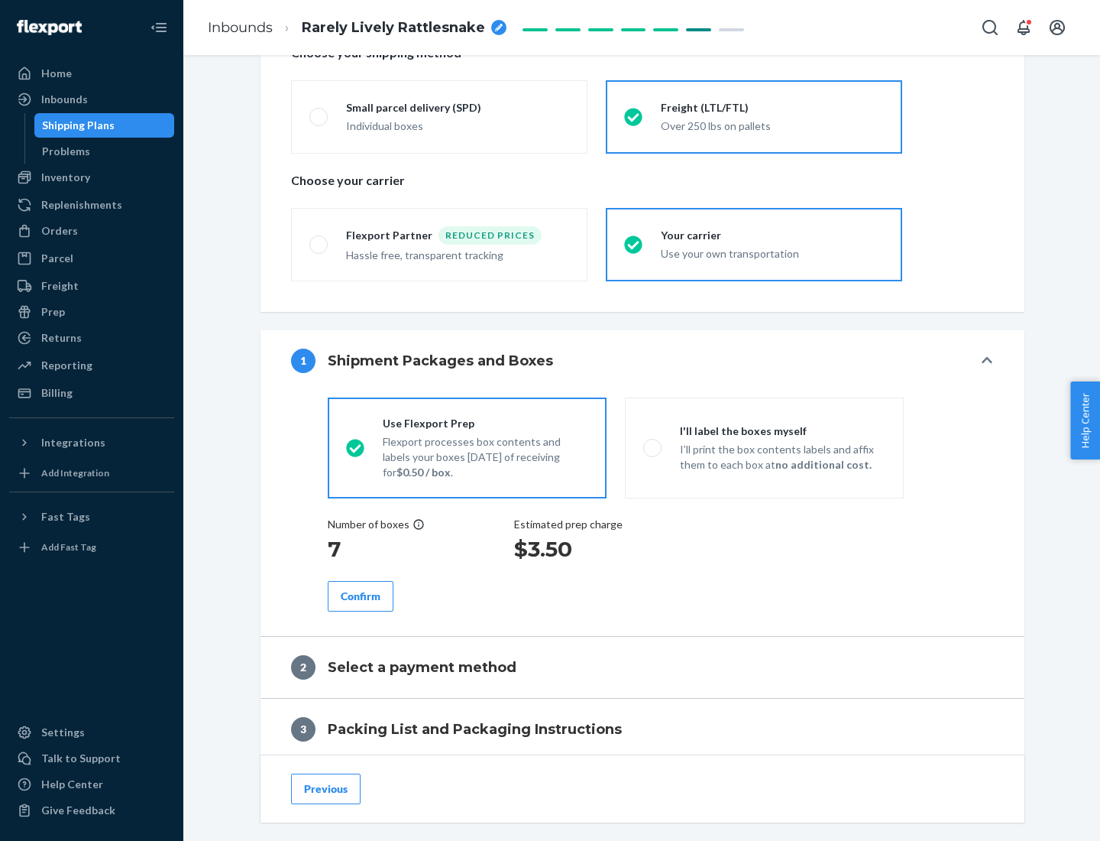
click at [764, 447] on p "I’ll print the box contents labels and affix them to each box at no additional …" at bounding box center [783, 457] width 206 height 31
click at [653, 447] on input "I'll label the boxes myself I’ll print the box contents labels and affix them t…" at bounding box center [648, 447] width 10 height 10
radio input "true"
radio input "false"
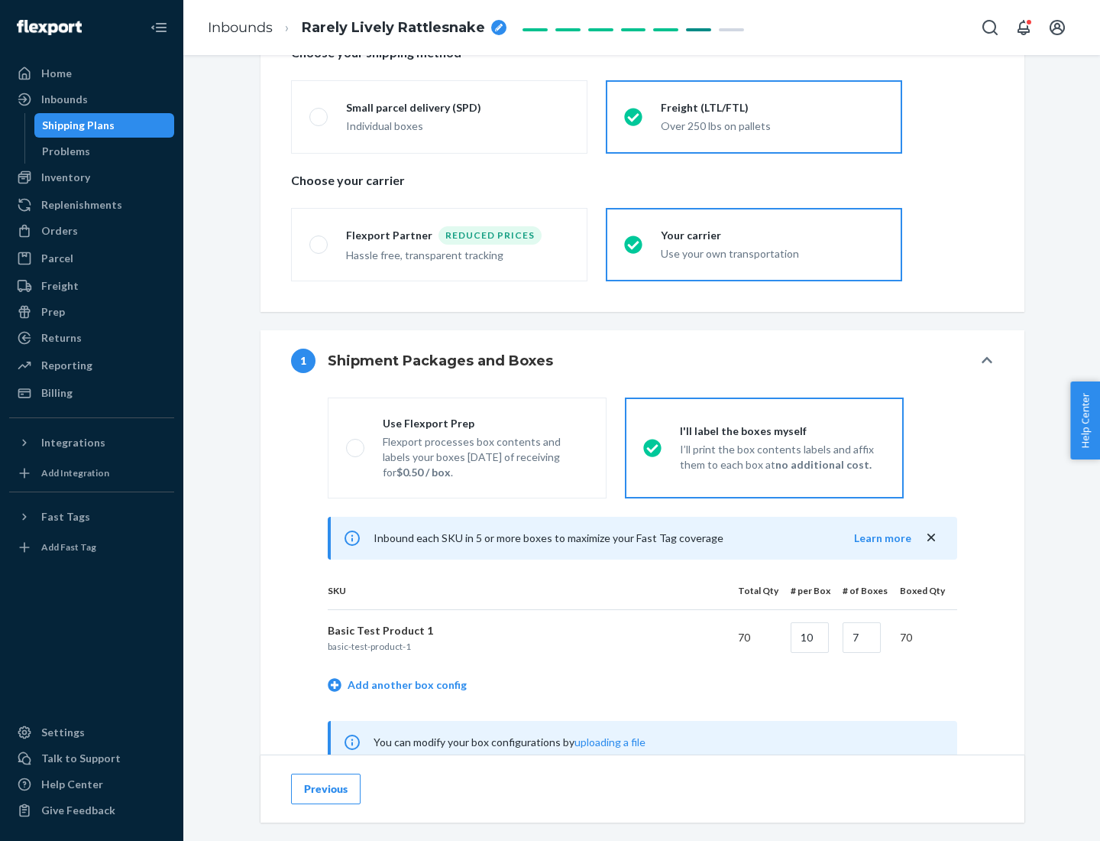
scroll to position [478, 0]
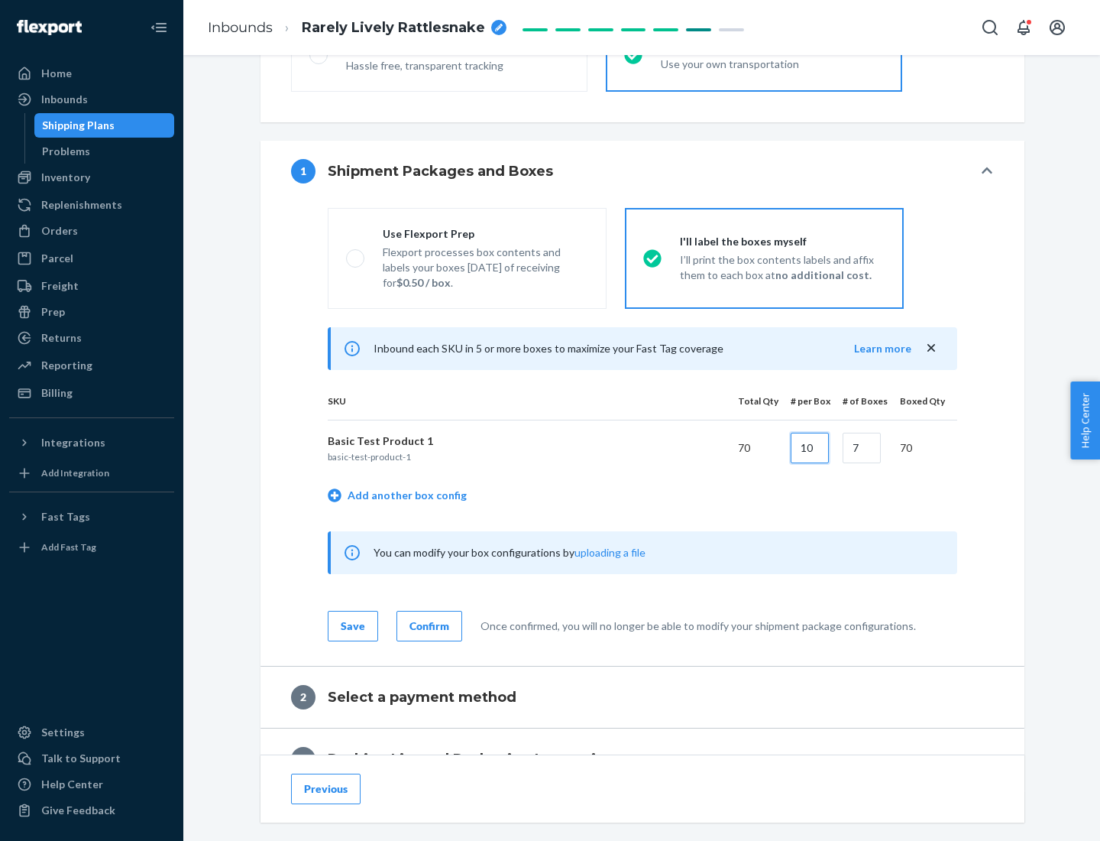
type input "10"
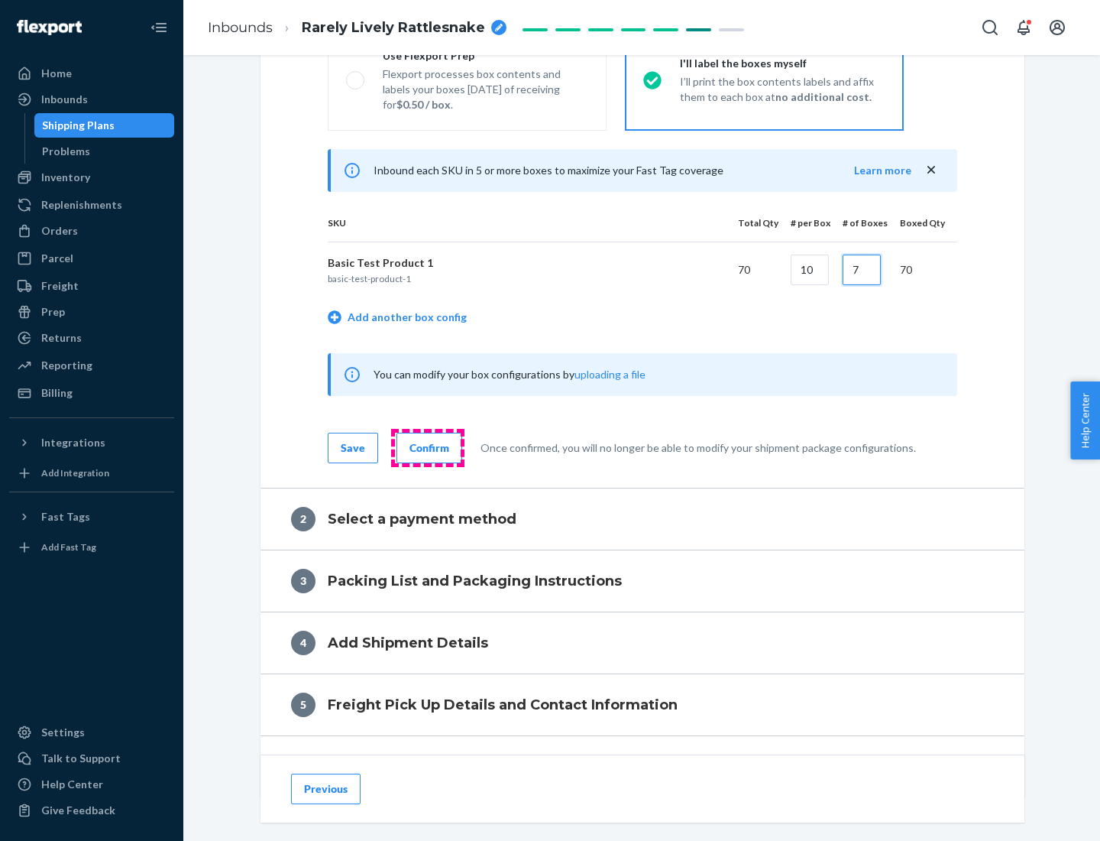
type input "7"
click at [427, 447] on div "Confirm" at bounding box center [430, 447] width 40 height 15
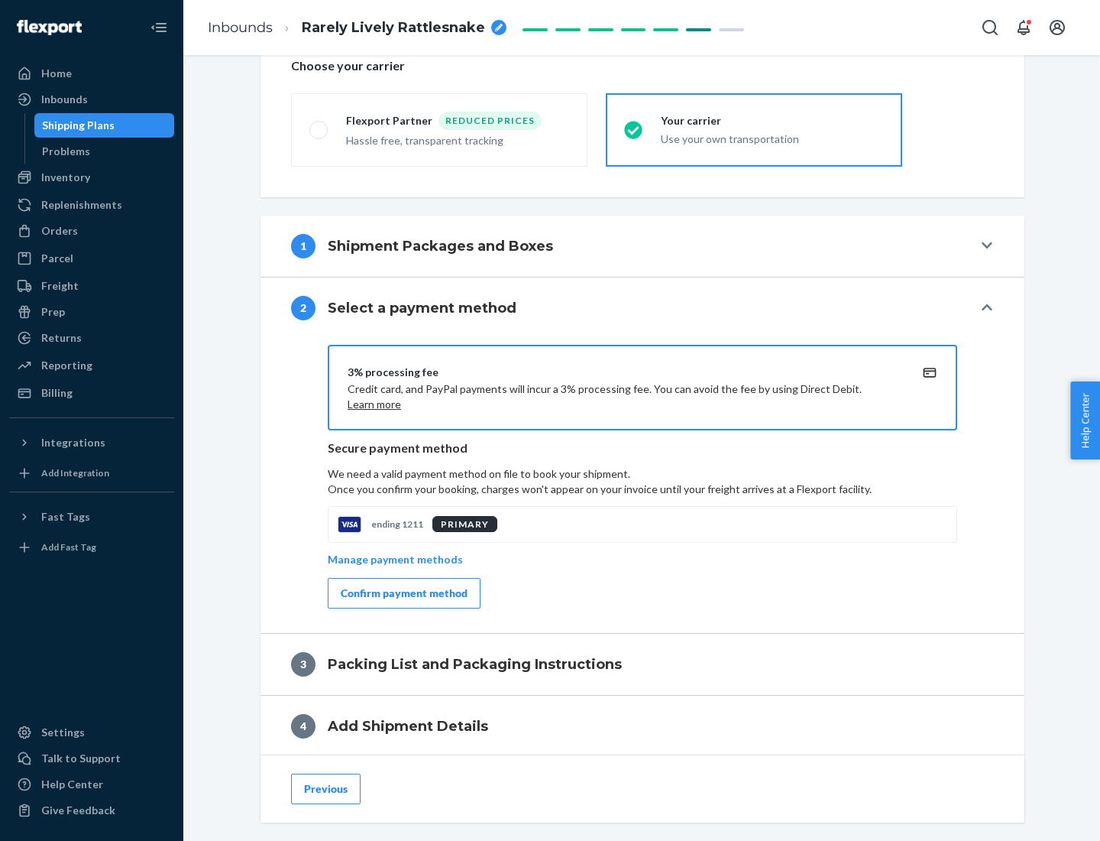
scroll to position [548, 0]
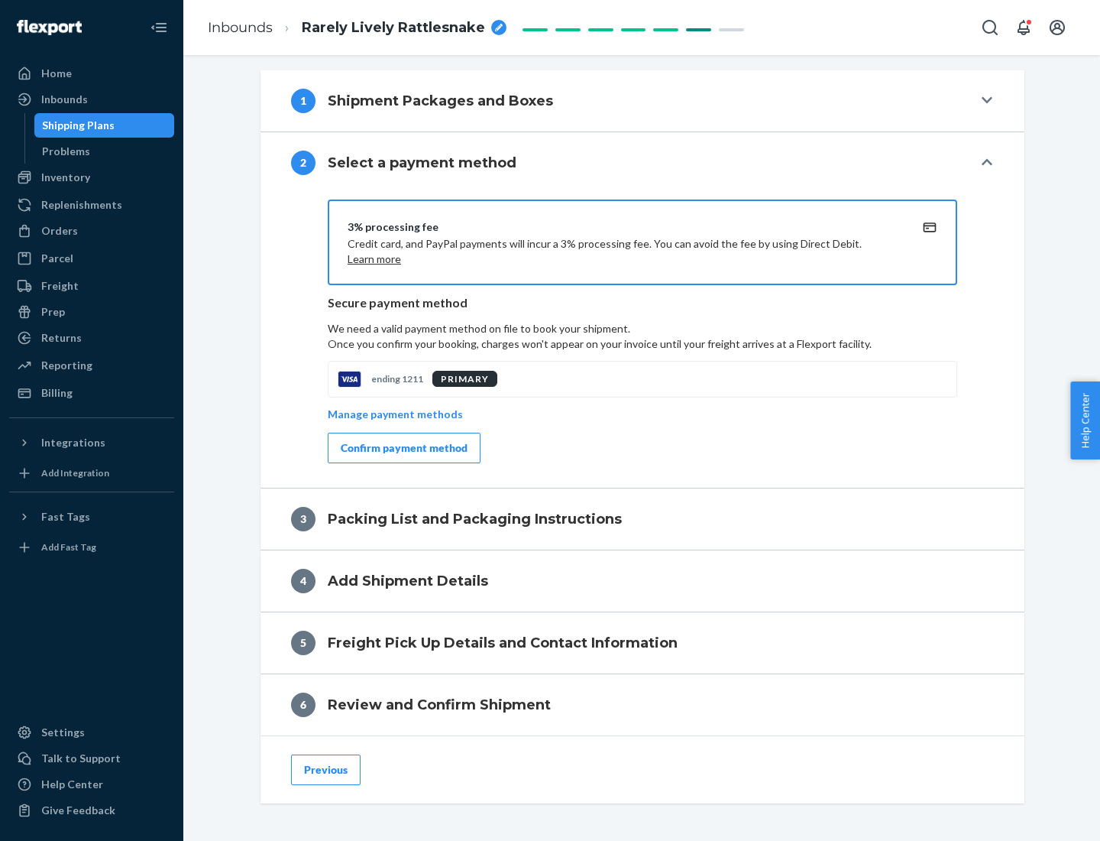
click at [403, 448] on div "Confirm payment method" at bounding box center [404, 447] width 127 height 15
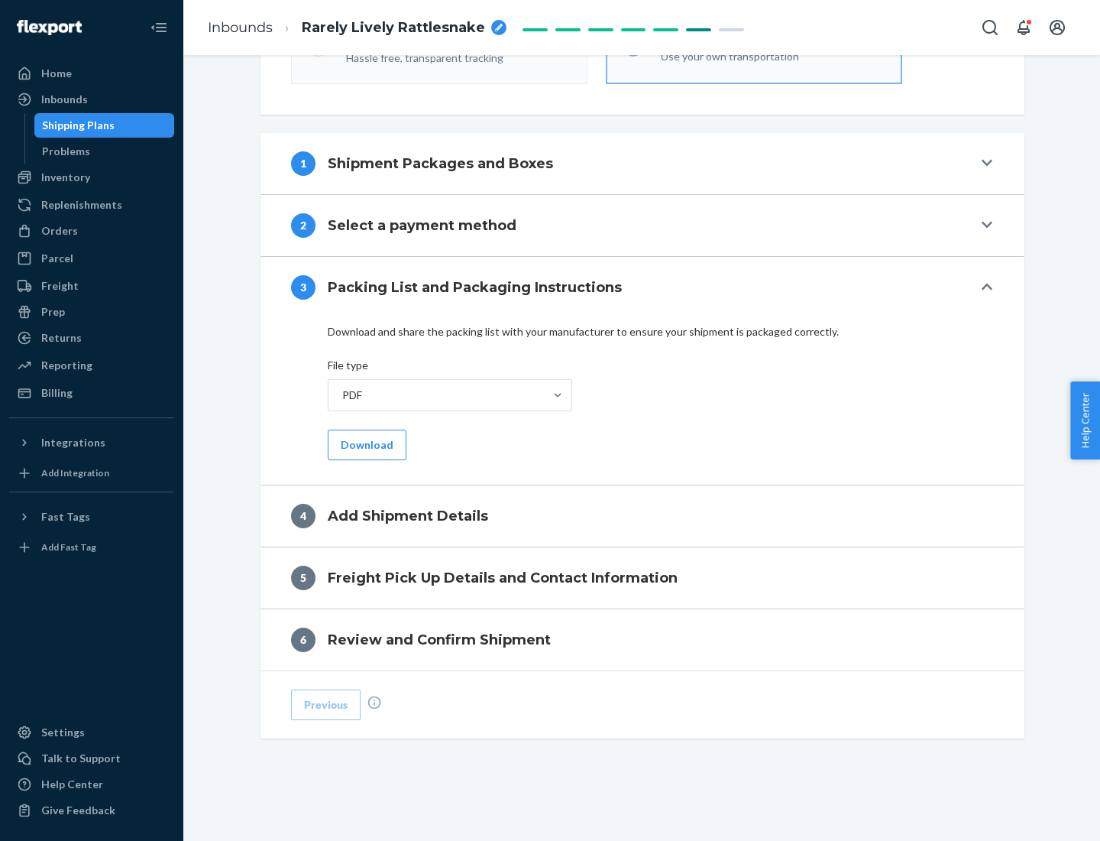
scroll to position [482, 0]
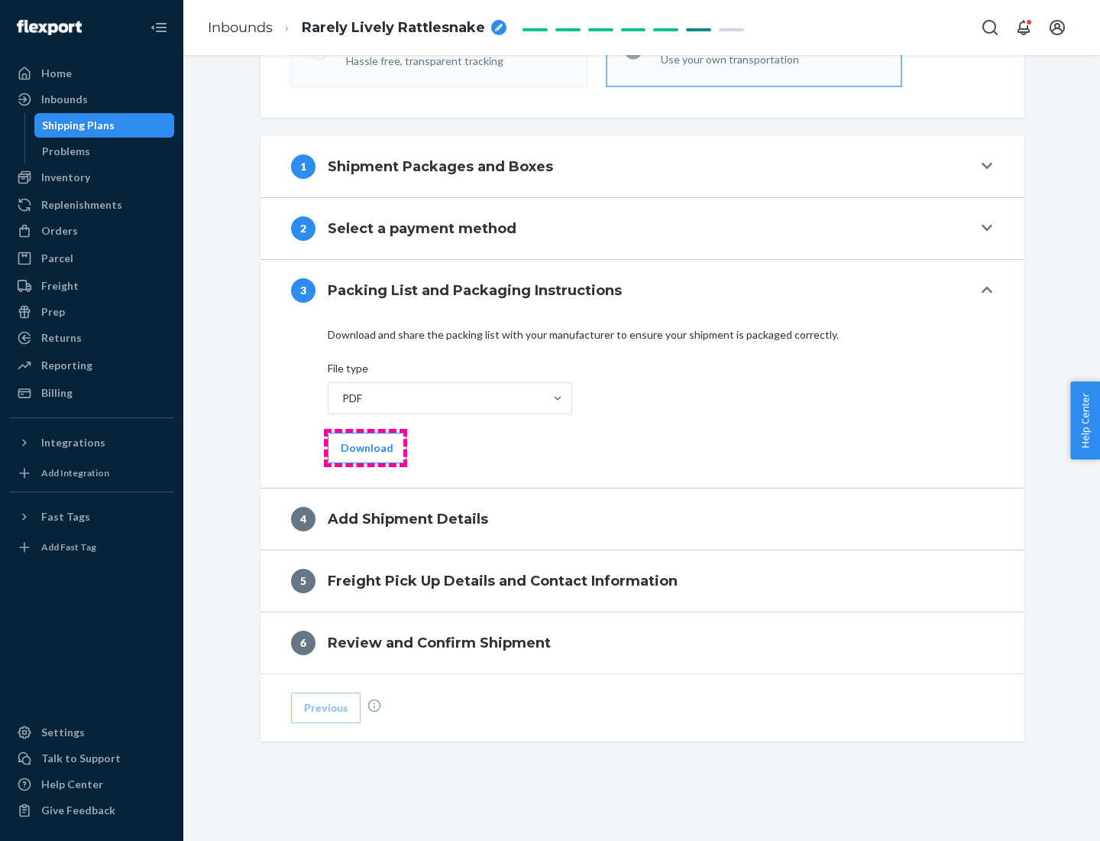
click at [365, 447] on button "Download" at bounding box center [367, 448] width 79 height 31
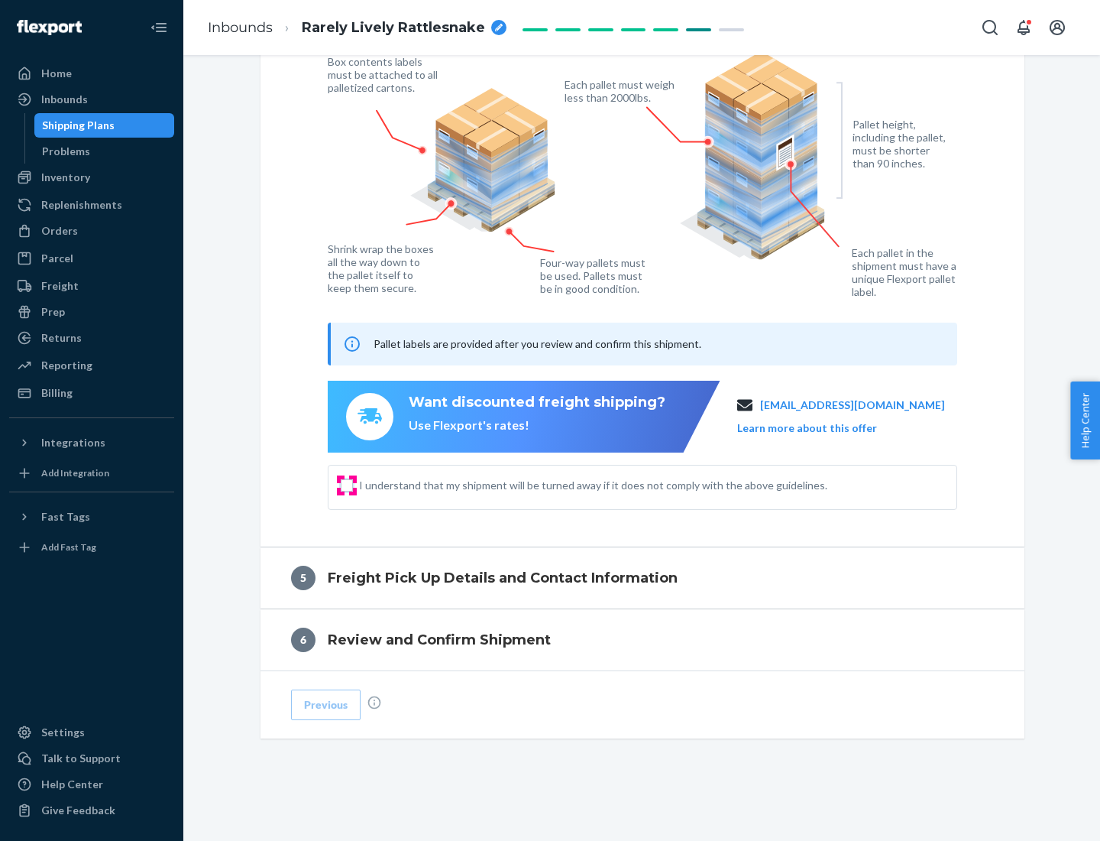
click at [347, 484] on input "I understand that my shipment will be turned away if it does not comply with th…" at bounding box center [347, 485] width 12 height 12
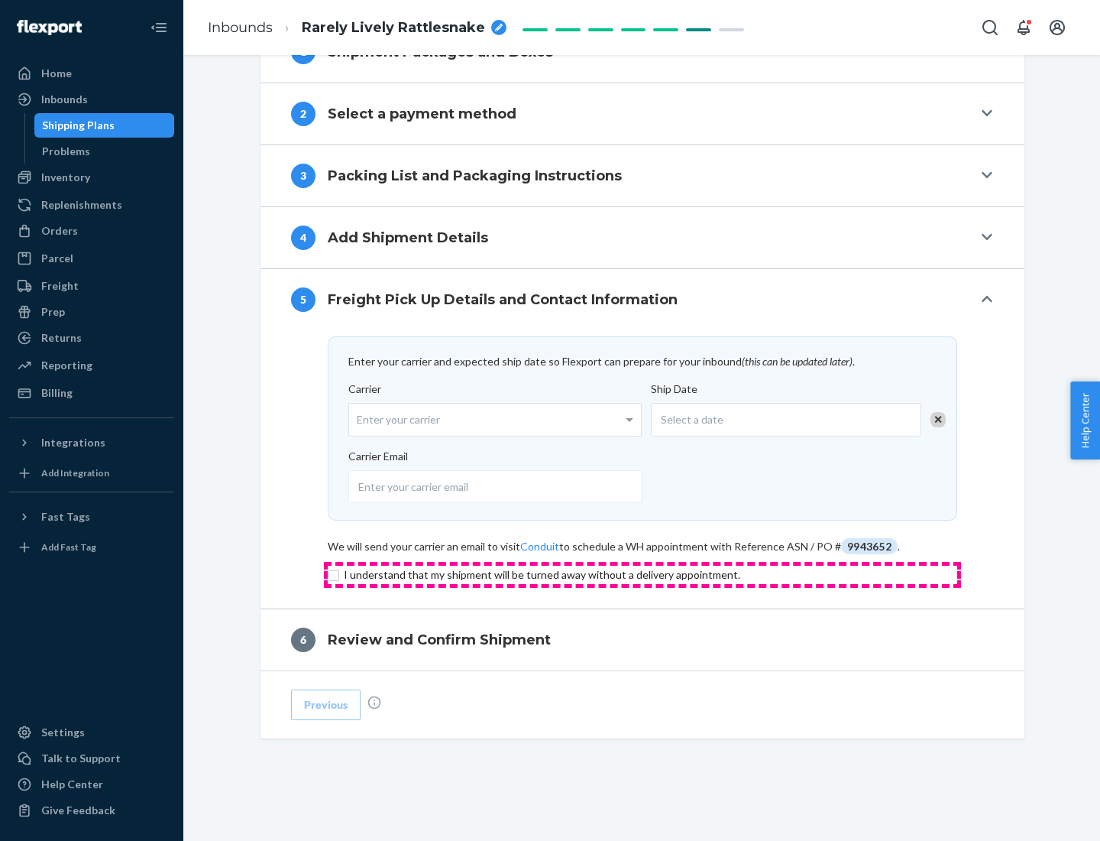
click at [643, 574] on input "checkbox" at bounding box center [643, 574] width 630 height 18
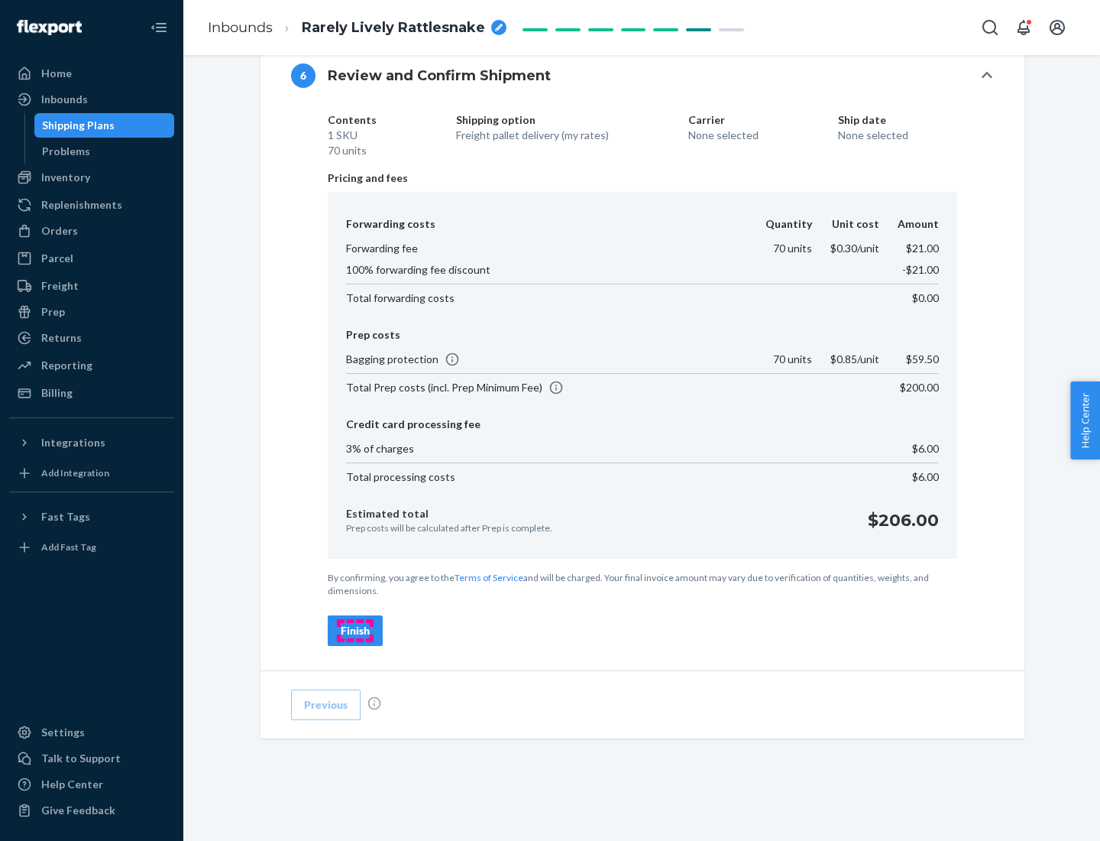
click at [355, 630] on div "Finish" at bounding box center [355, 630] width 29 height 15
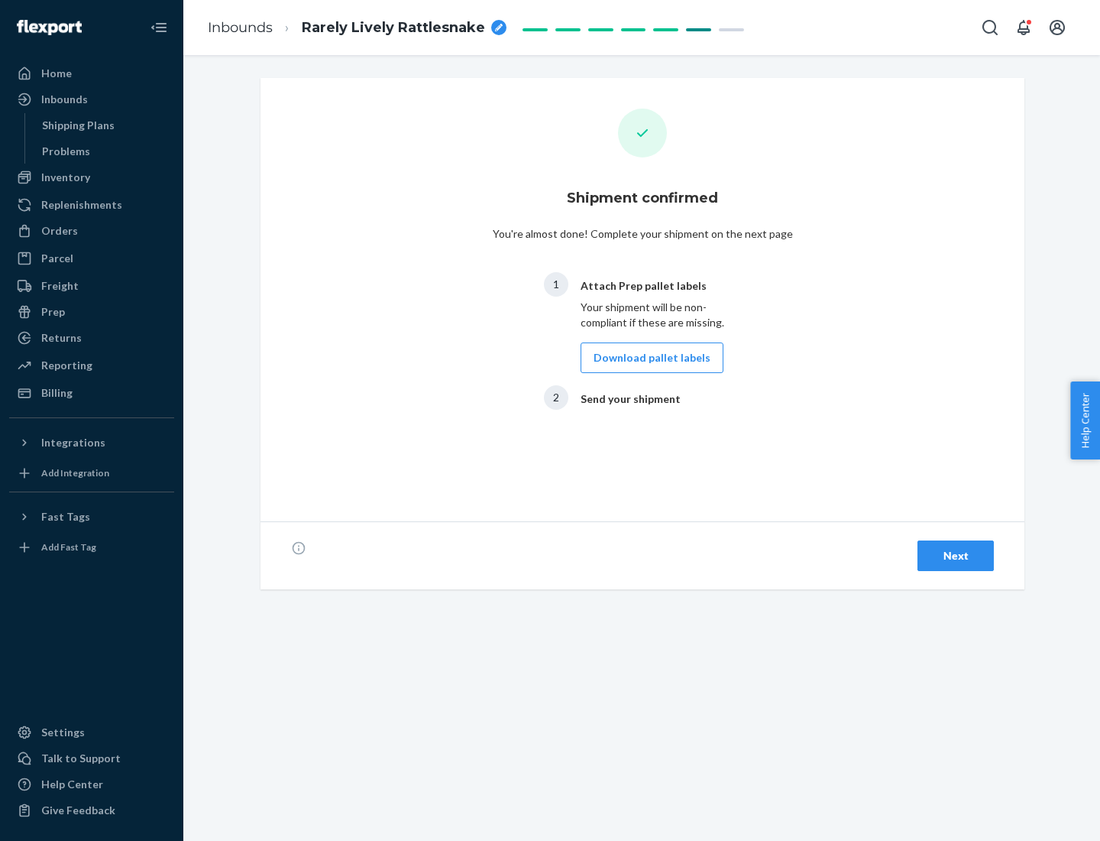
click at [648, 358] on button "Download pallet labels" at bounding box center [652, 357] width 143 height 31
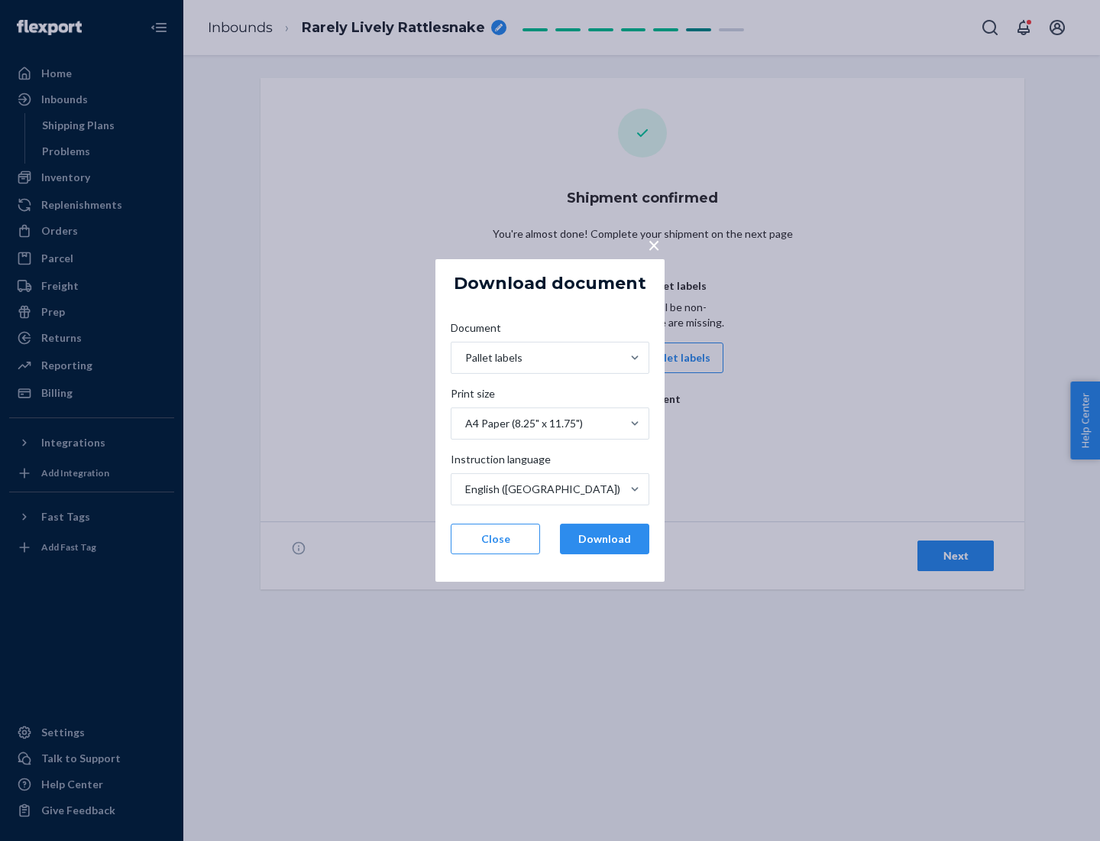
click at [604, 539] on button "Download" at bounding box center [604, 538] width 89 height 31
click at [653, 244] on span "×" at bounding box center [654, 245] width 12 height 26
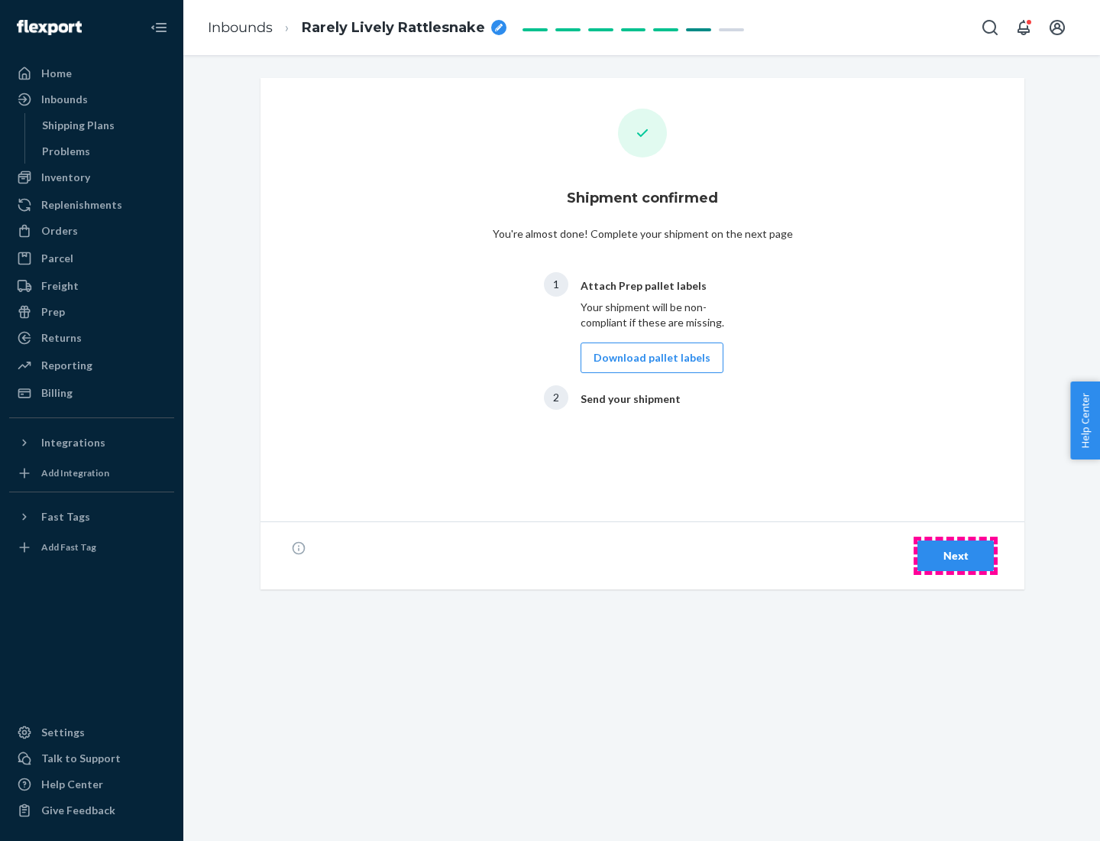
click at [956, 556] on div "Next" at bounding box center [956, 555] width 50 height 15
